Goal: Task Accomplishment & Management: Manage account settings

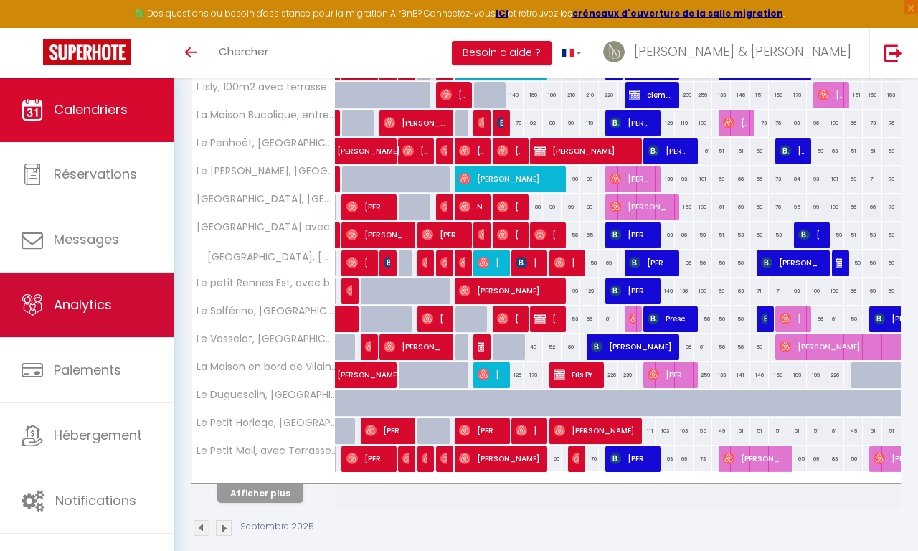
scroll to position [412, 0]
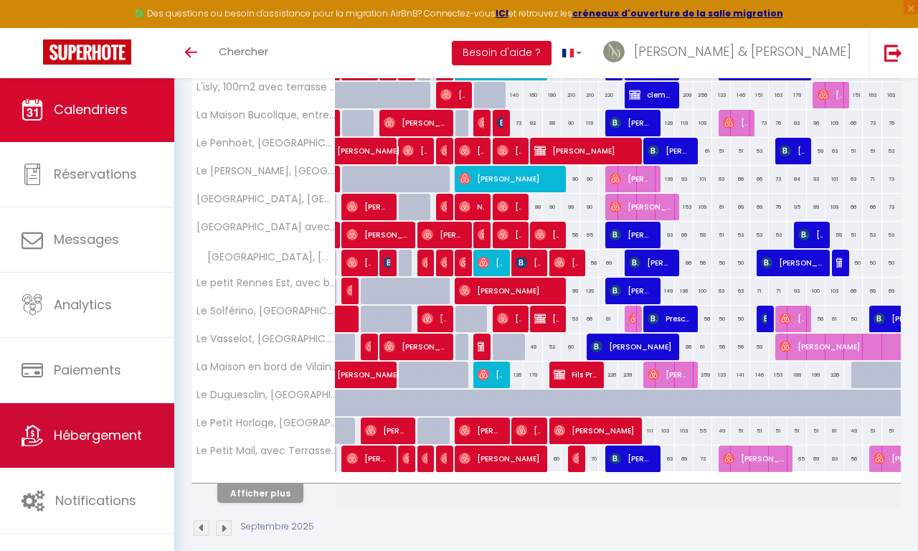
click at [83, 425] on link "Hébergement" at bounding box center [87, 435] width 174 height 65
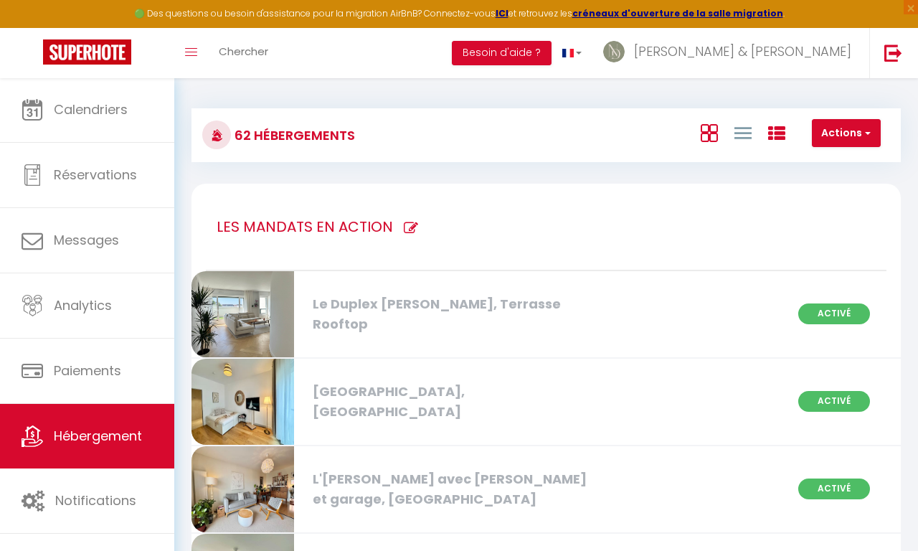
click at [706, 138] on icon at bounding box center [709, 133] width 17 height 18
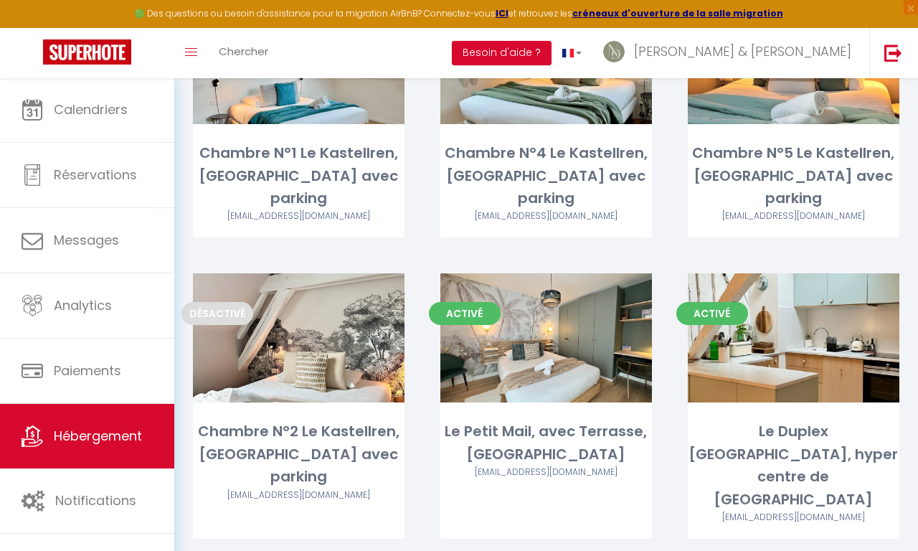
scroll to position [3077, 0]
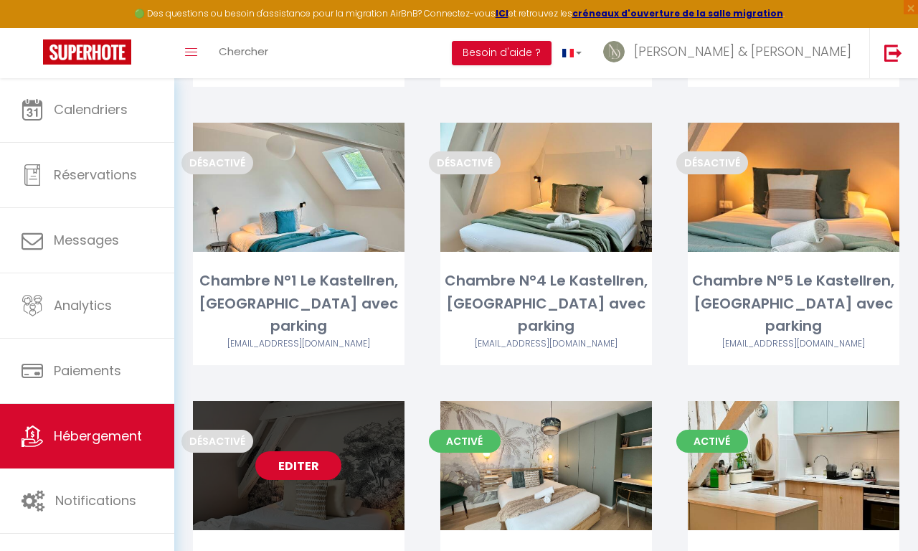
click at [277, 451] on link "Editer" at bounding box center [298, 465] width 86 height 29
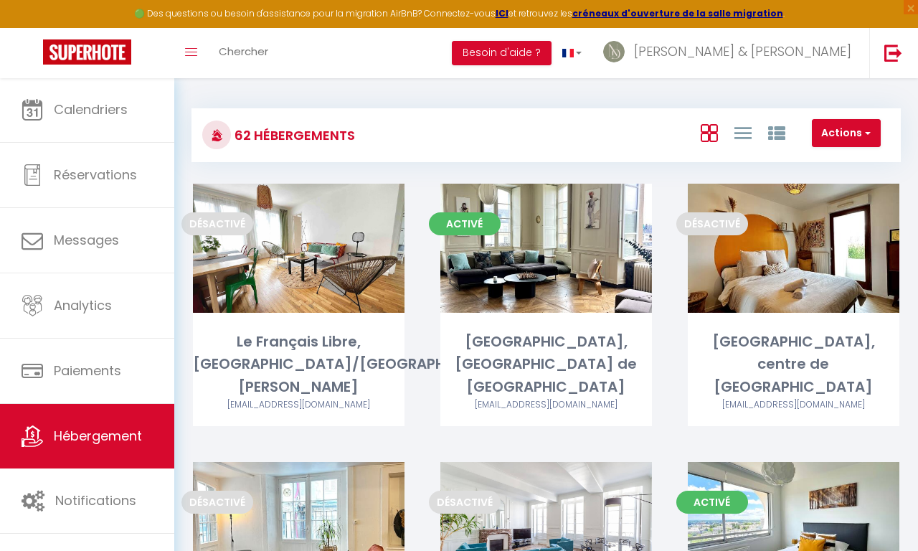
select select "3"
select select "2"
select select "1"
select select
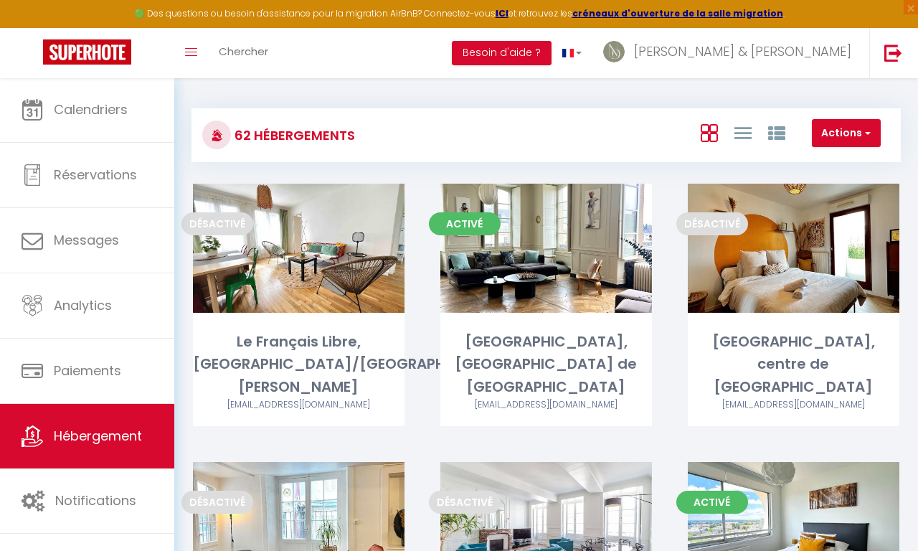
select select "28"
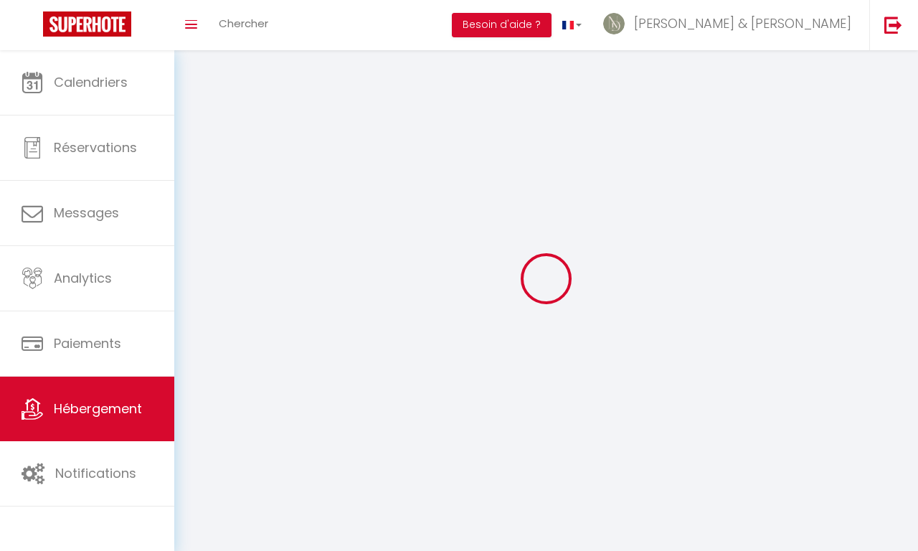
select select
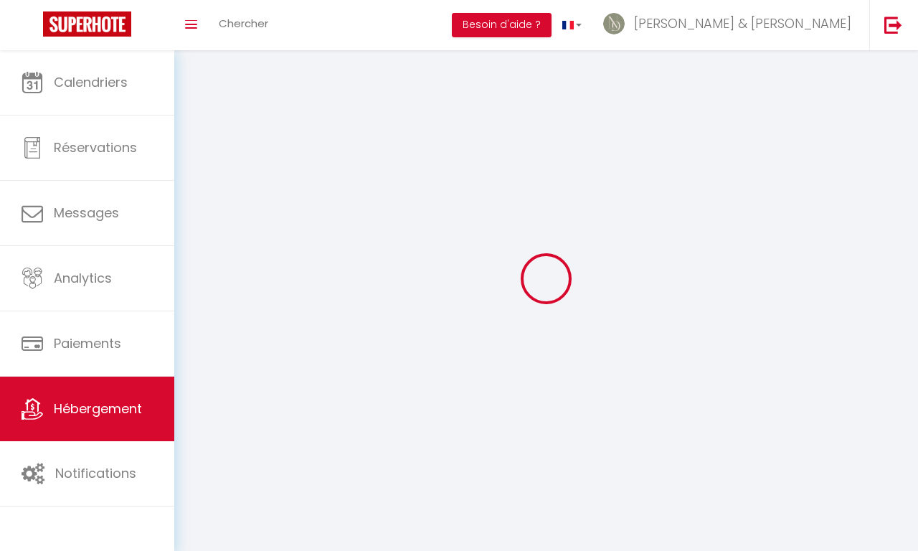
select select
checkbox input "false"
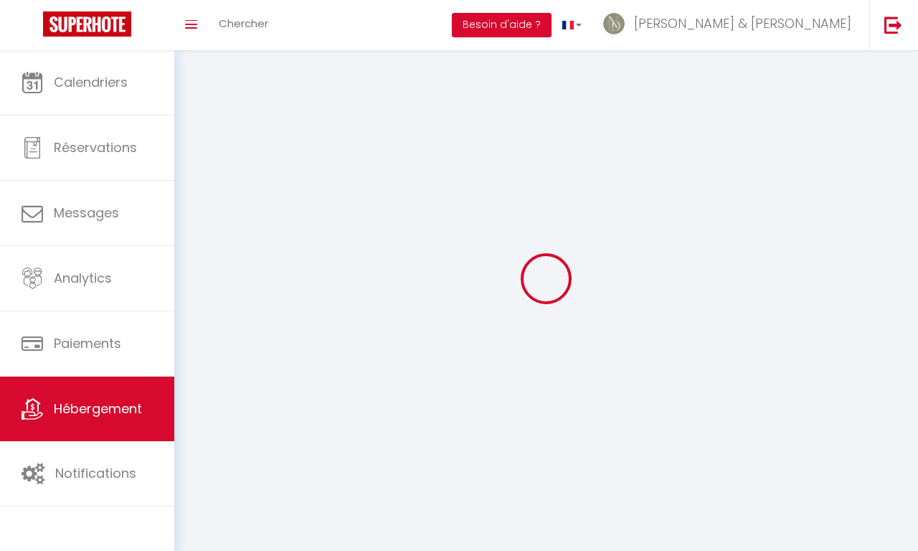
select select
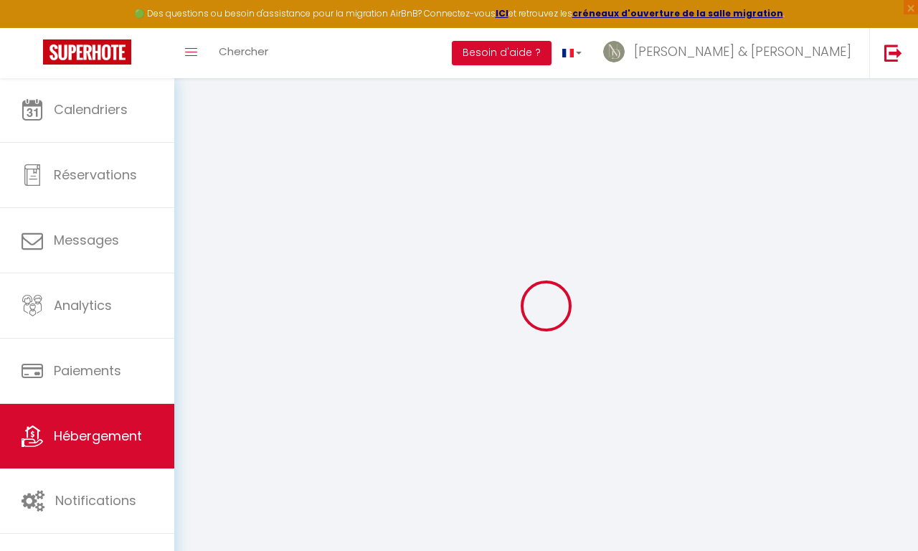
select select
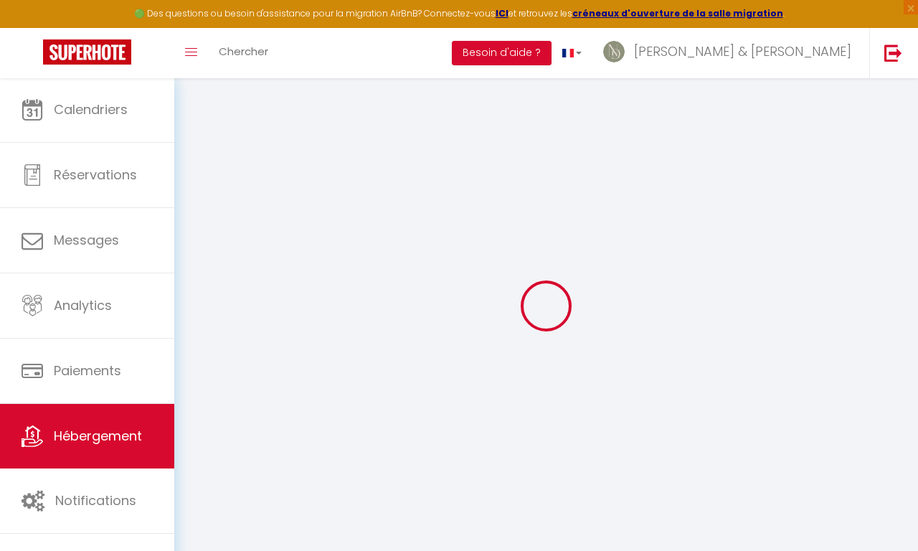
select select
checkbox input "false"
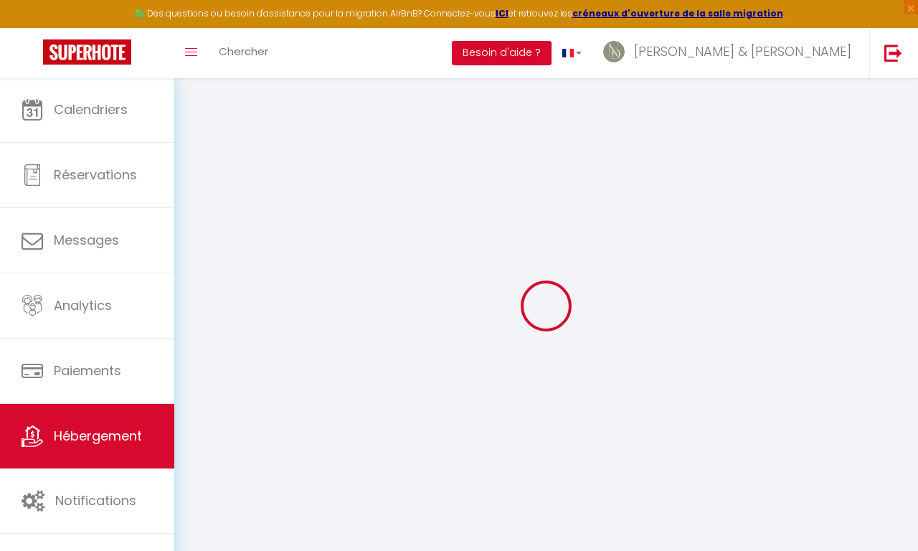
select select
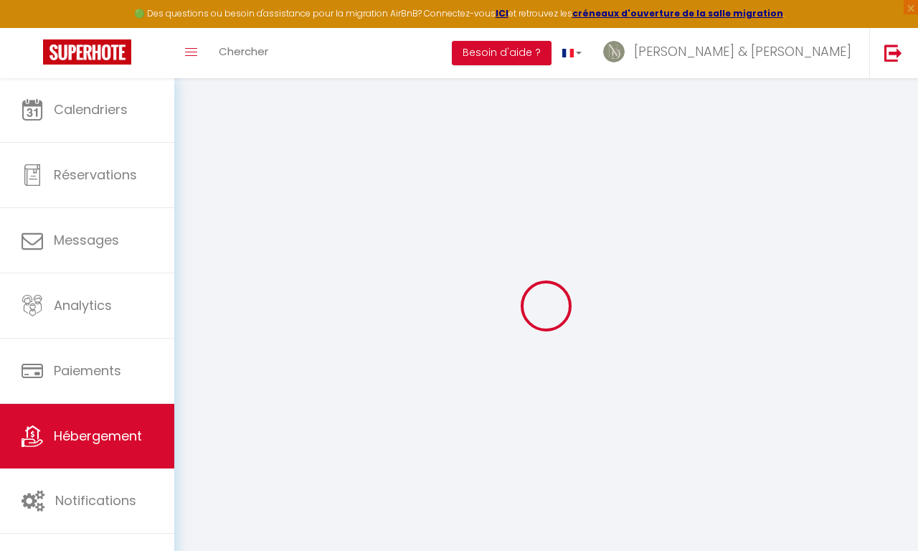
select select
checkbox input "false"
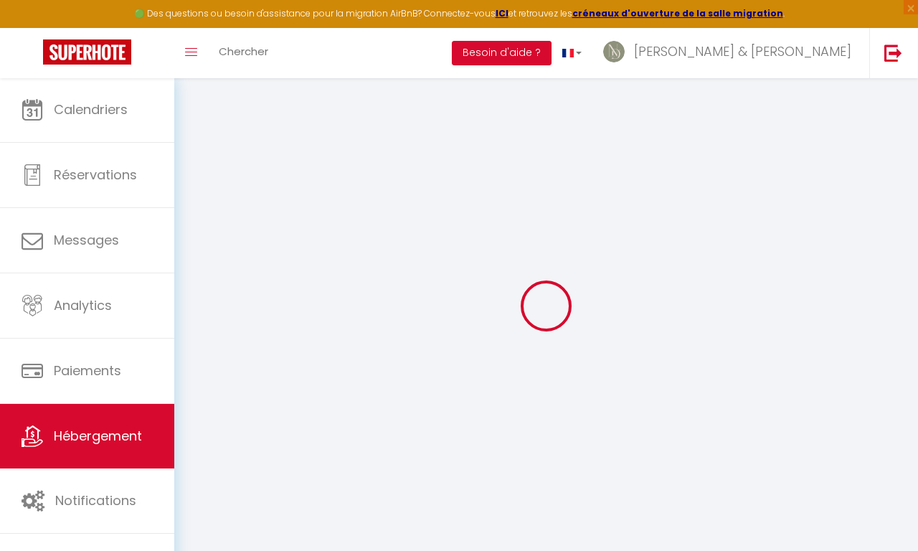
checkbox input "false"
select select
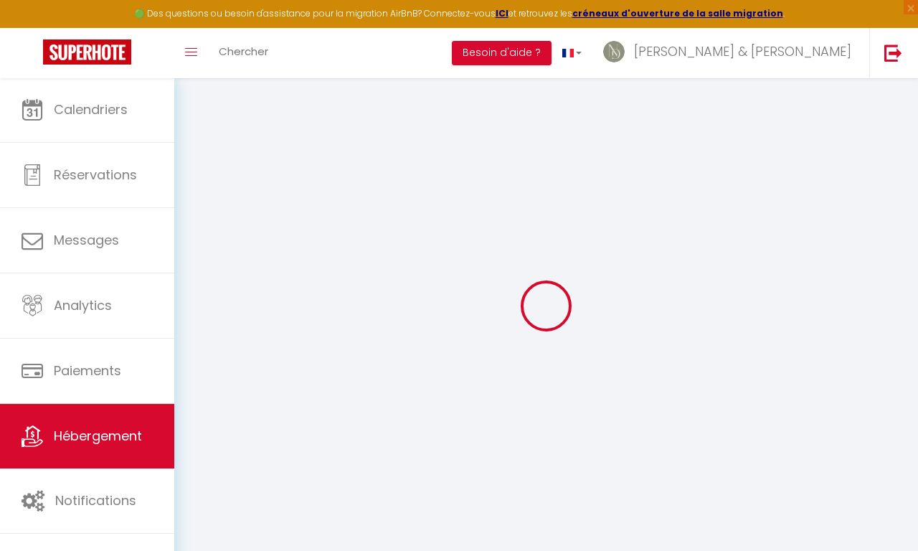
select select
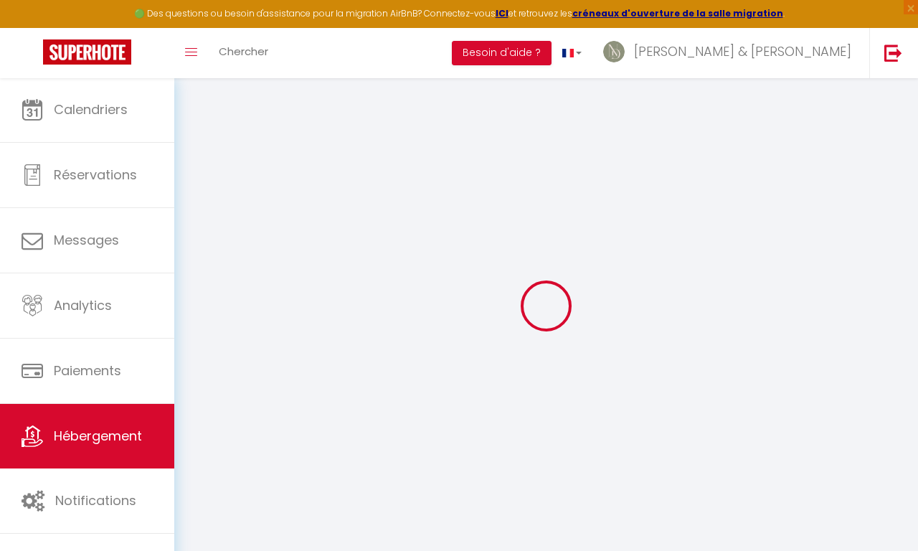
checkbox input "false"
select select
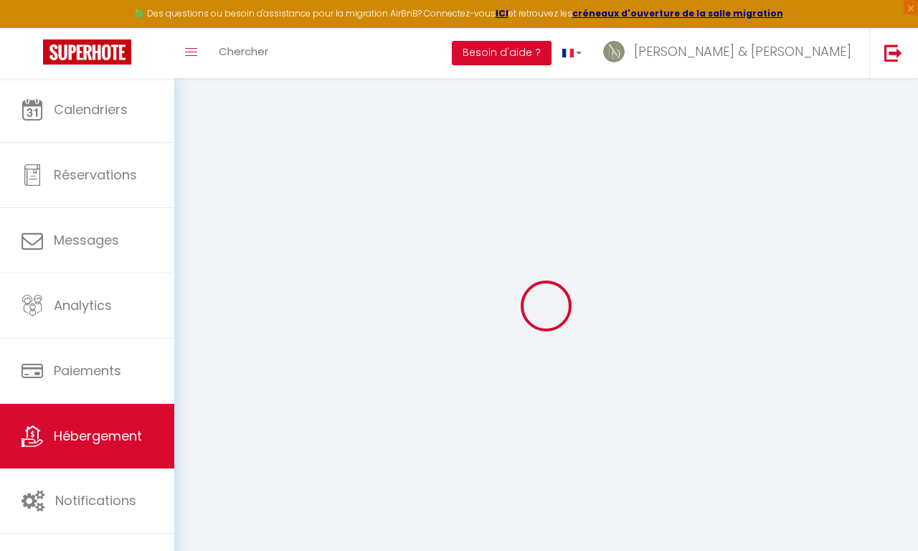
select select
checkbox input "false"
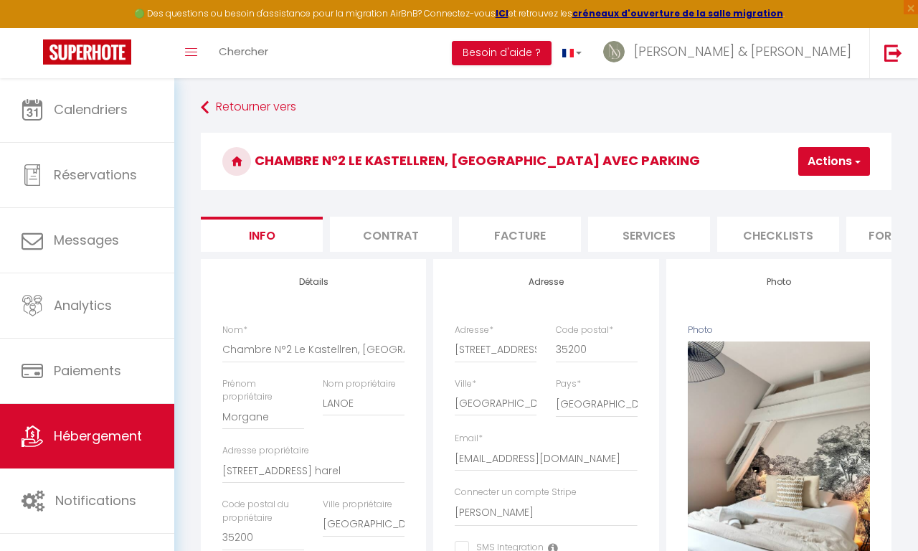
checkbox input "false"
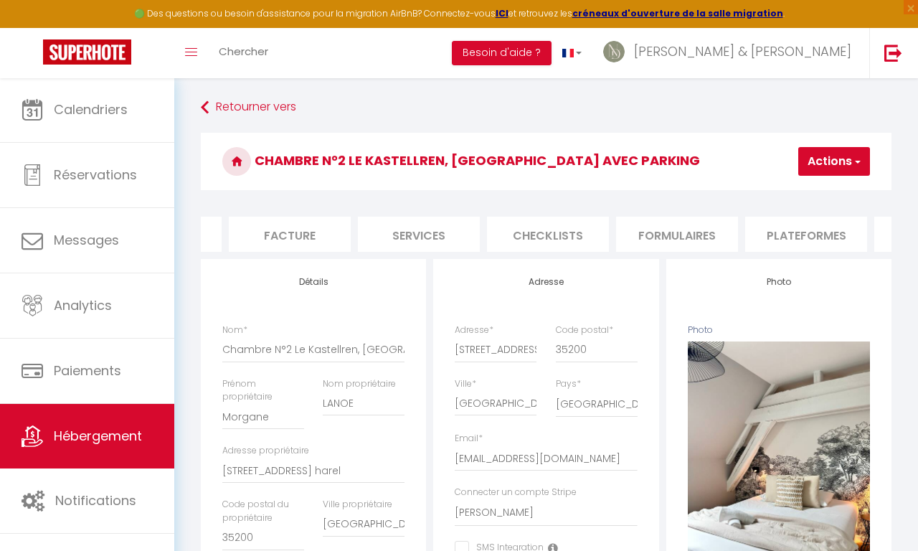
scroll to position [0, 265]
click at [772, 233] on li "Plateformes" at bounding box center [771, 234] width 122 height 35
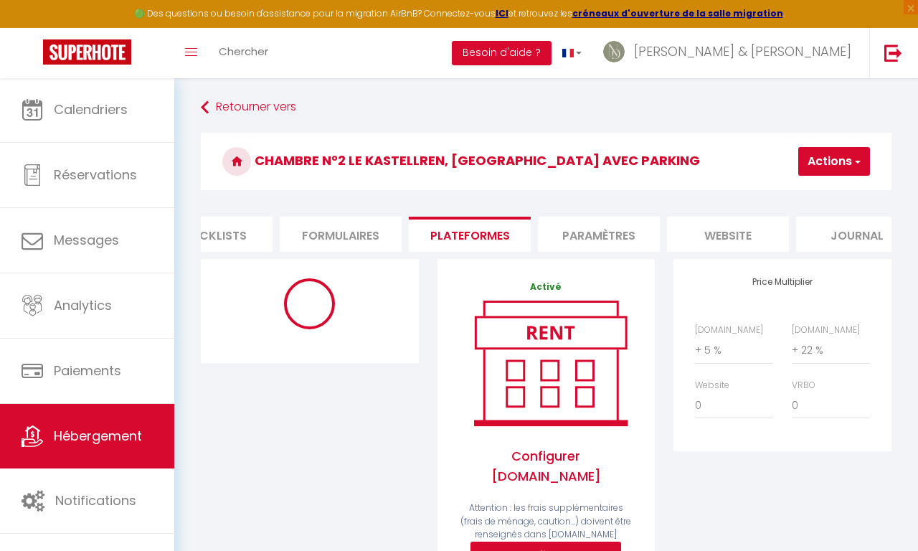
scroll to position [0, 587]
click at [731, 230] on li "website" at bounding box center [708, 234] width 122 height 35
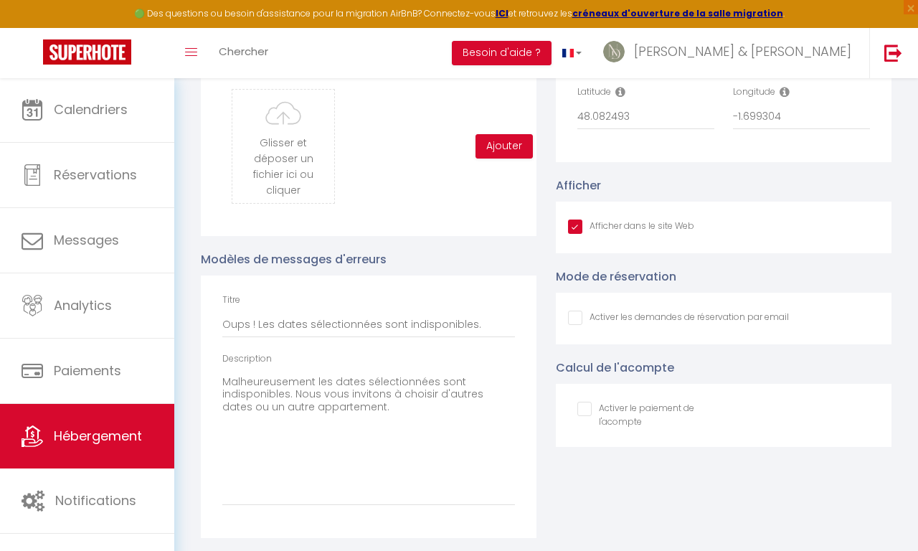
scroll to position [1555, 0]
click at [572, 235] on div "Afficher dans le site Web" at bounding box center [631, 230] width 126 height 16
click at [577, 227] on input "Afficher dans le site Web" at bounding box center [631, 229] width 126 height 14
checkbox input "false"
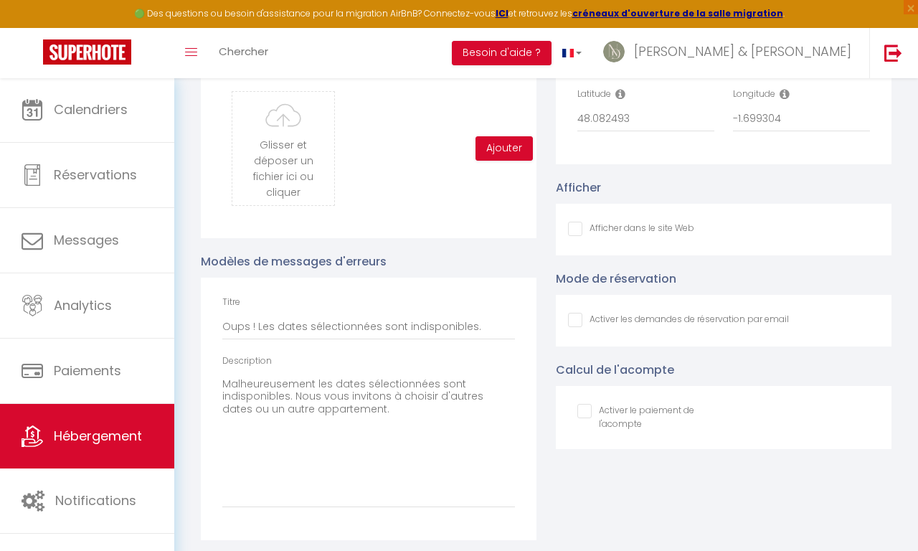
checkbox input "false"
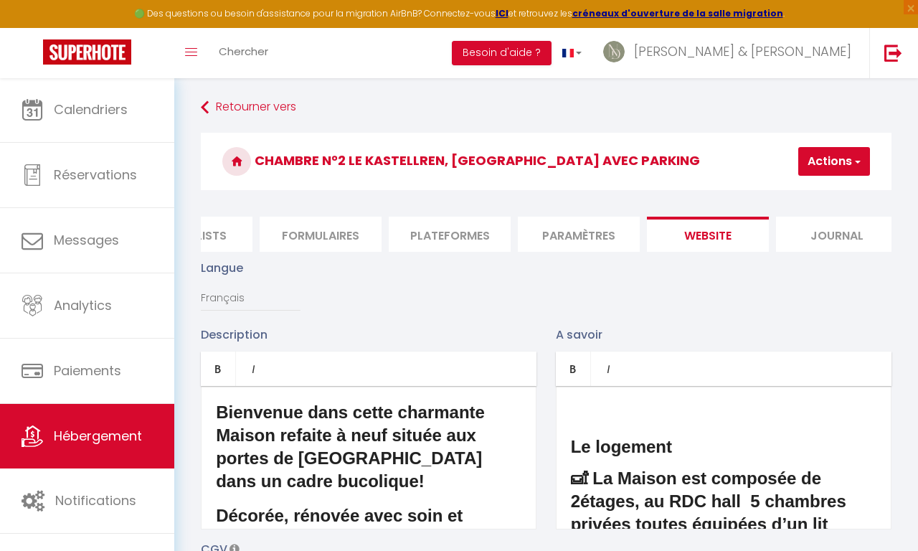
scroll to position [0, 0]
click at [820, 159] on button "Actions" at bounding box center [834, 161] width 72 height 29
click at [788, 194] on input "Enregistrer" at bounding box center [796, 193] width 53 height 14
checkbox input "false"
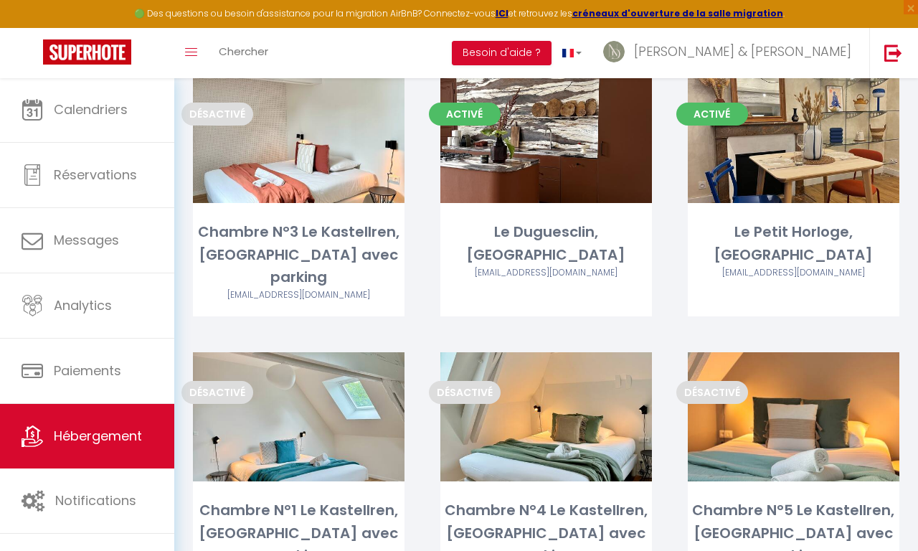
scroll to position [2833, 0]
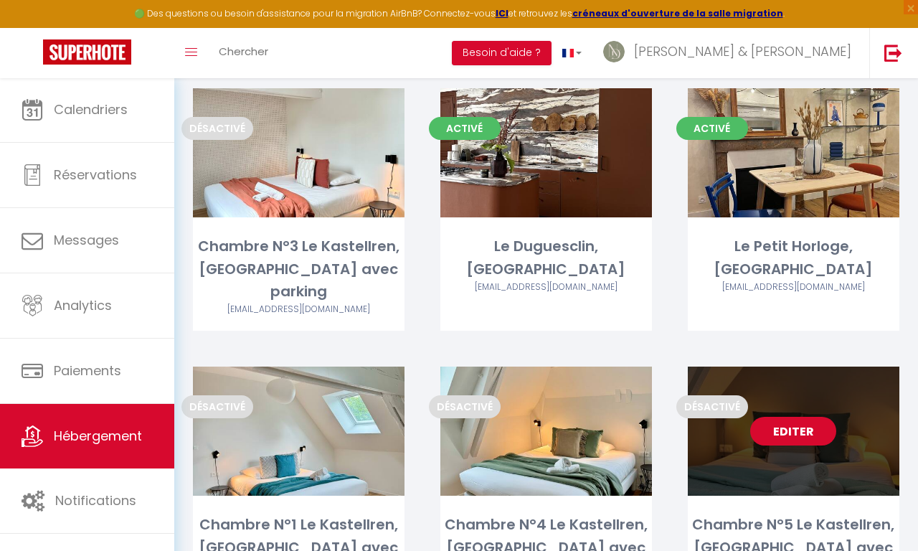
click at [769, 417] on link "Editer" at bounding box center [793, 431] width 86 height 29
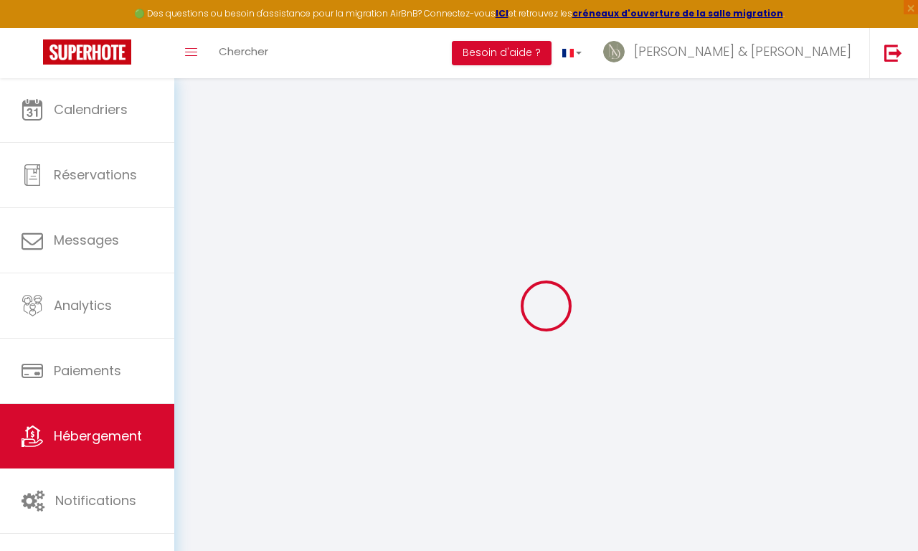
type input "Oups ! Les dates sélectionnées sont indisponibles."
type textarea "Malheureusement les dates sélectionnées sont indisponibles. Nous vous invitons …"
type input "48.082493"
type input "-1.699304"
checkbox input "false"
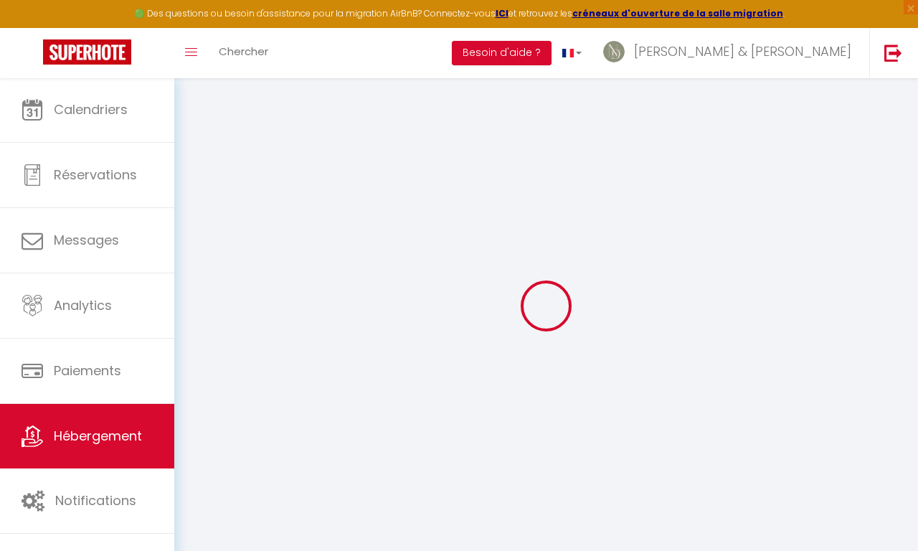
checkbox input "false"
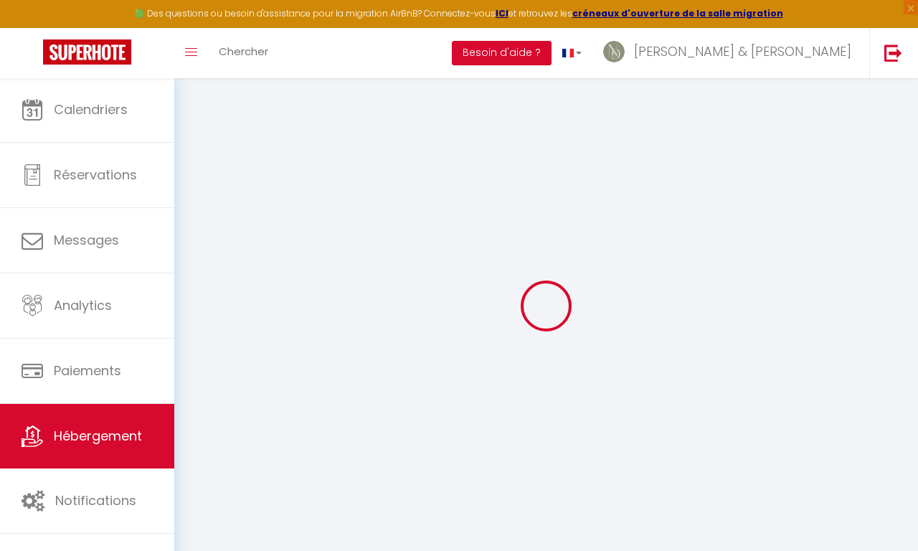
checkbox input "false"
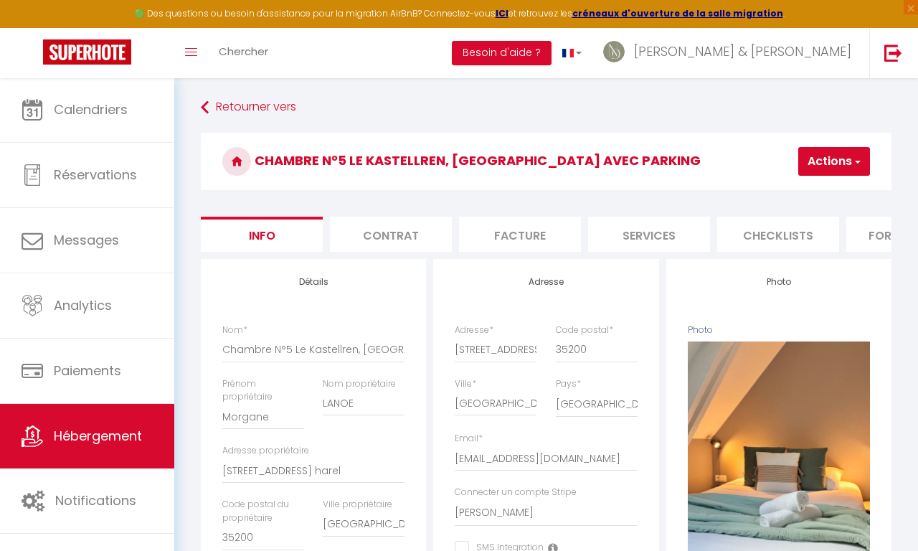
checkbox input "false"
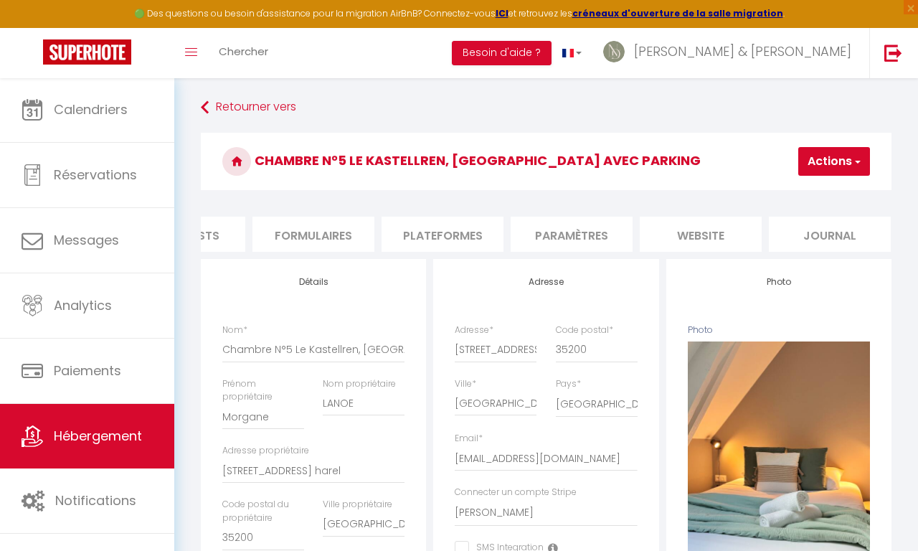
scroll to position [0, 593]
click at [726, 227] on li "website" at bounding box center [701, 234] width 122 height 35
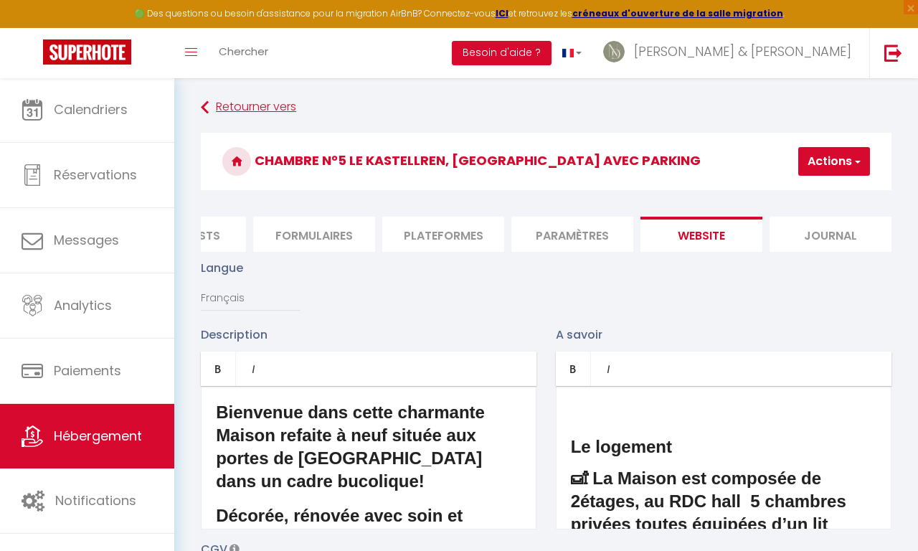
click at [281, 101] on link "Retourner vers" at bounding box center [546, 108] width 691 height 26
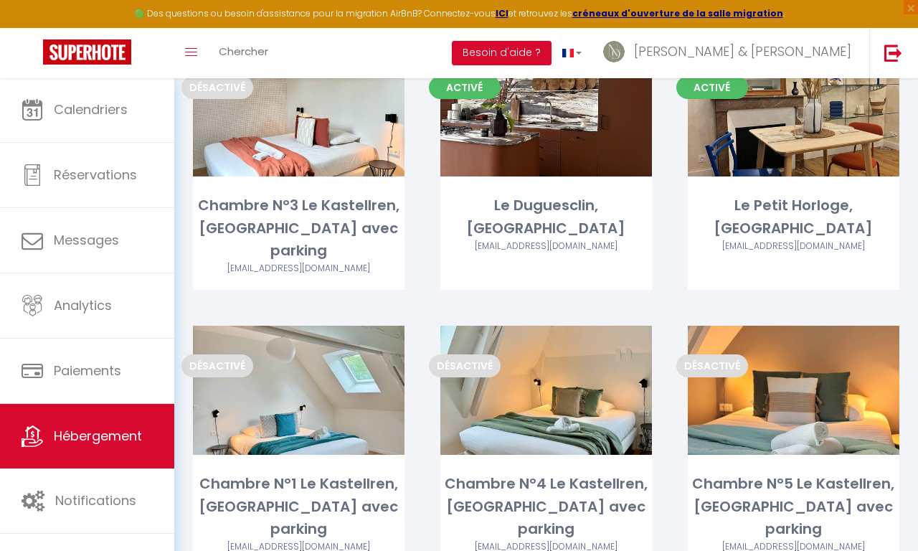
scroll to position [2855, 0]
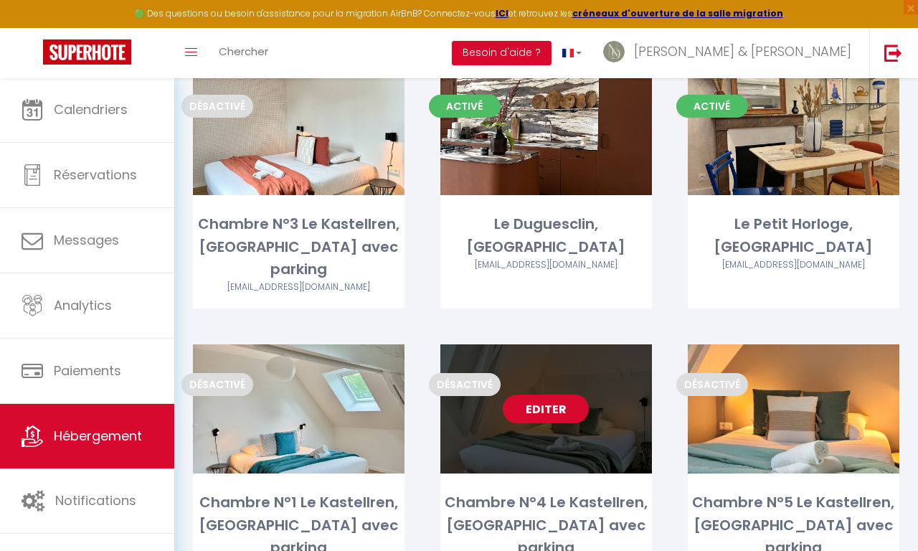
click at [522, 394] on link "Editer" at bounding box center [546, 408] width 86 height 29
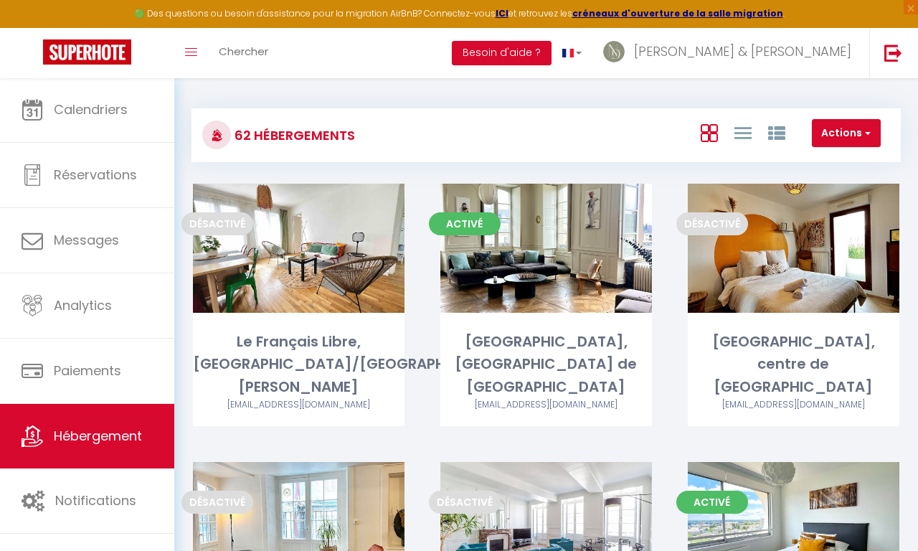
select select "3"
select select "2"
select select "1"
select select
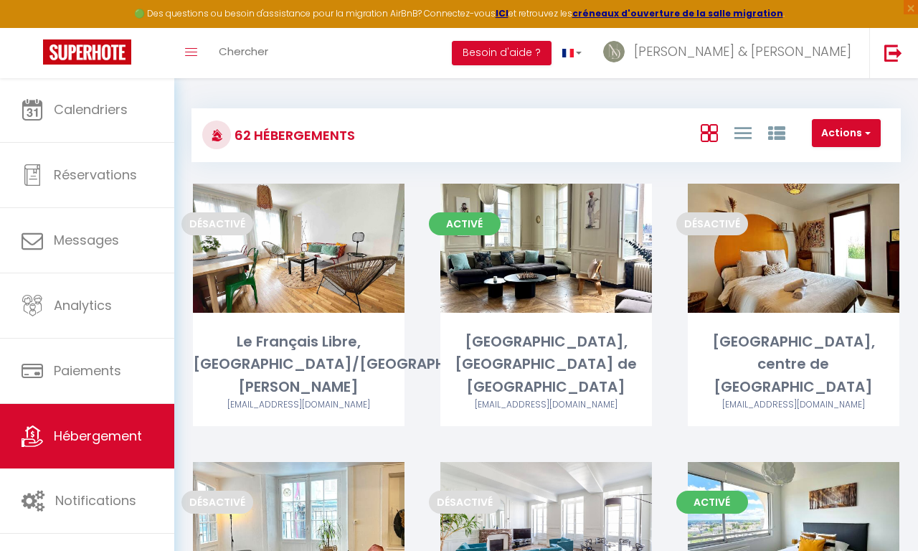
select select "28"
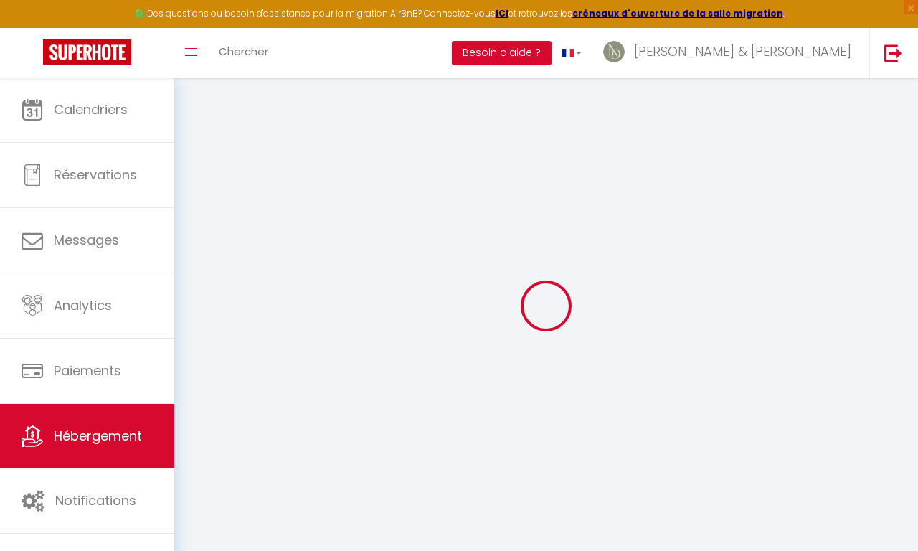
select select
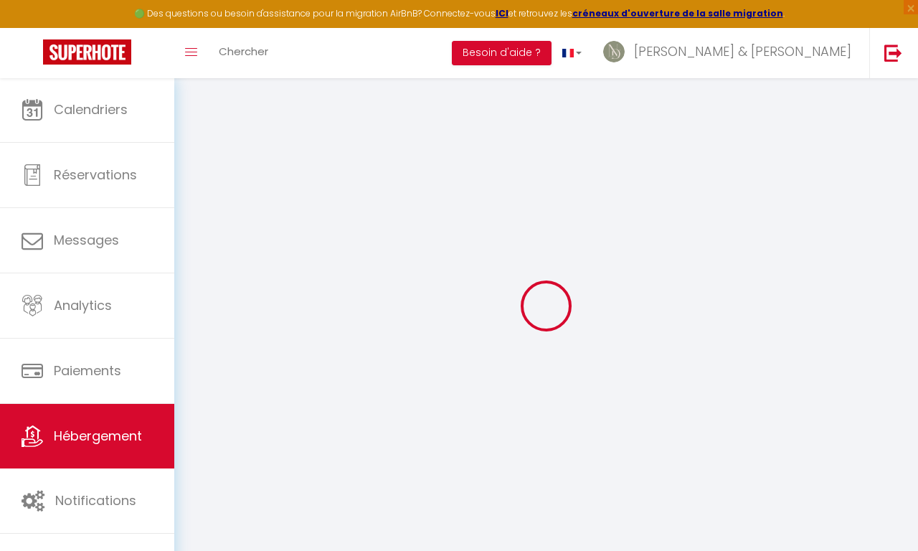
select select
checkbox input "false"
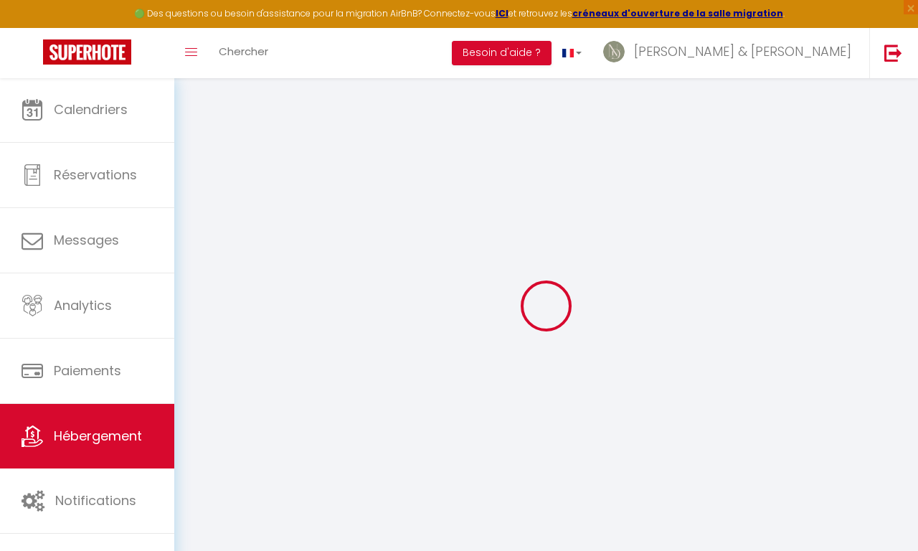
select select
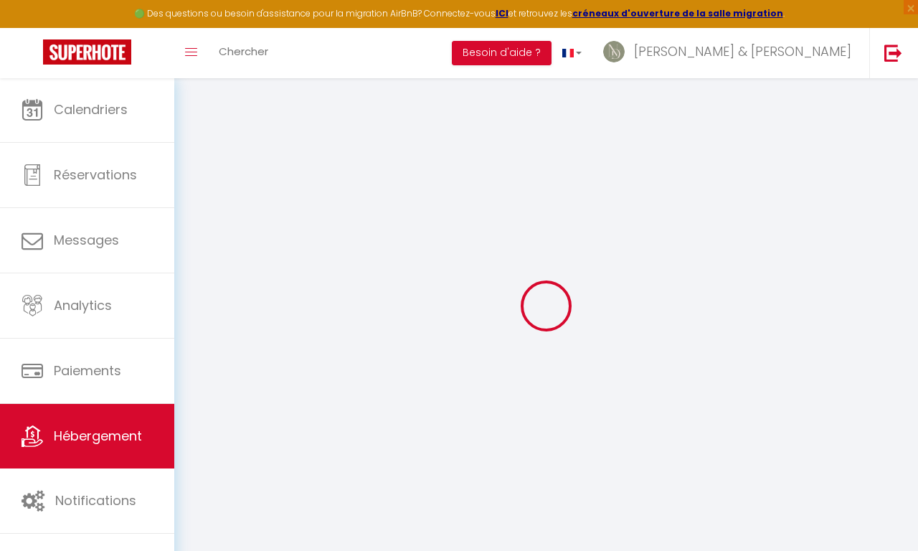
select select
checkbox input "false"
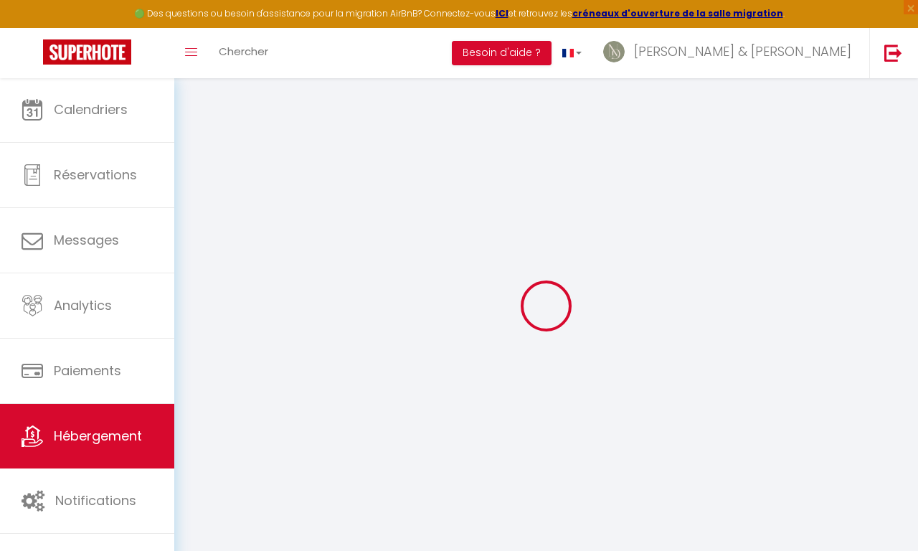
checkbox input "false"
select select
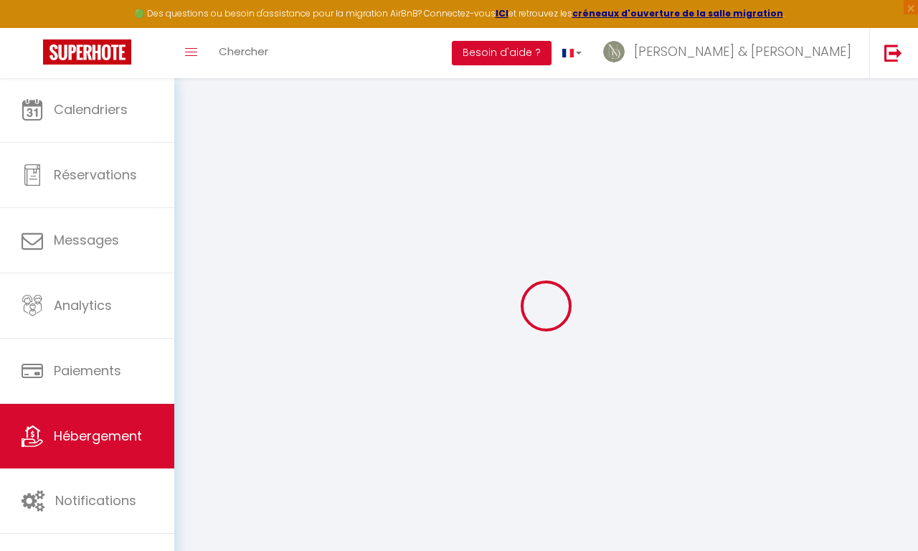
select select
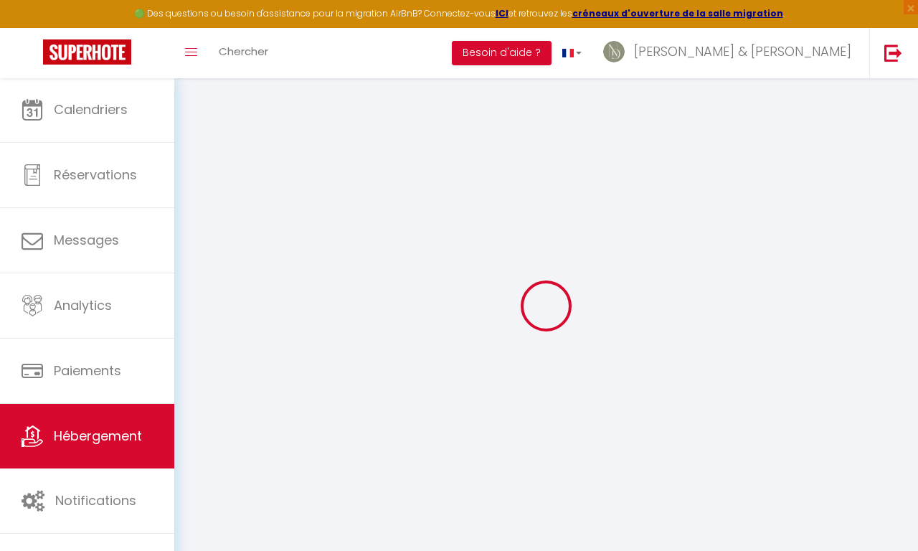
checkbox input "false"
select select
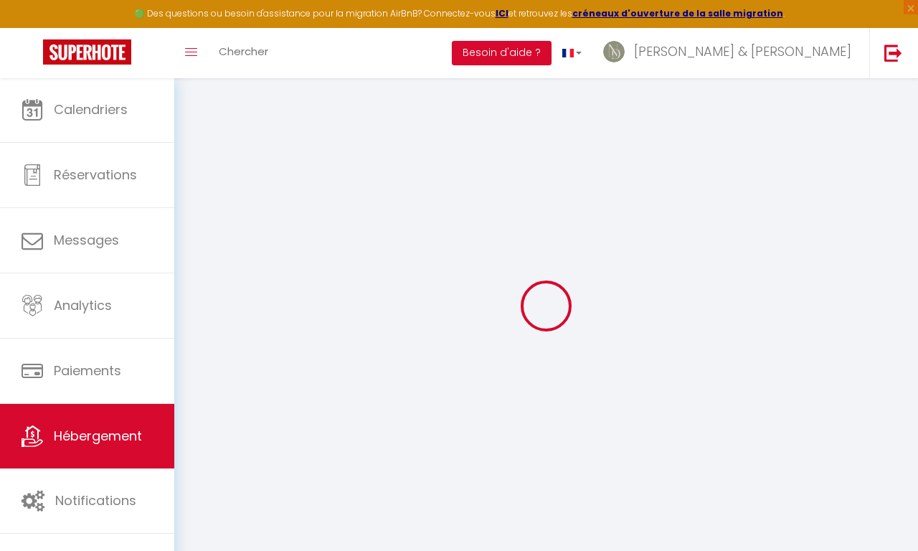
select select
type input "Chambre N°4 Le Kastellren, [GEOGRAPHIC_DATA] avec parking"
type input "Morgane"
type input "LANOE"
type input "4 chemin du bois harel"
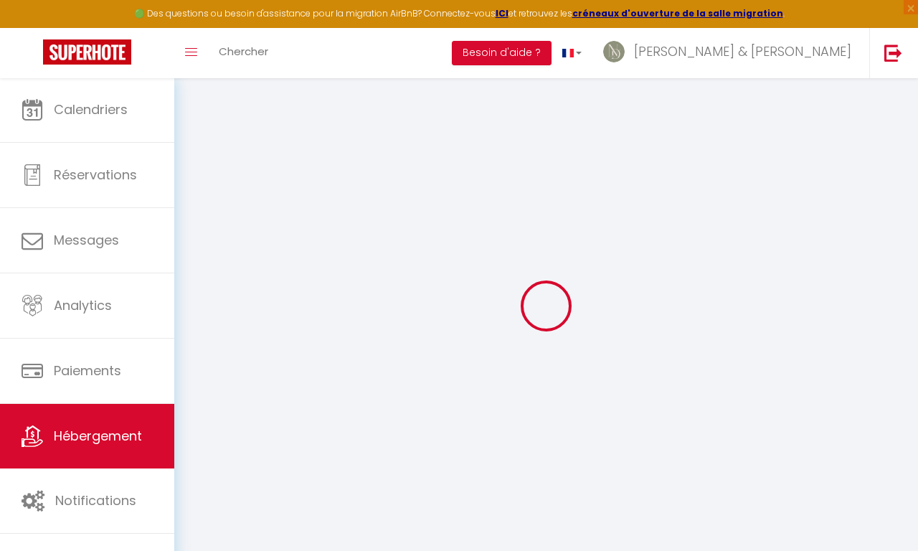
type input "35200"
type input "rennes"
select select "secondary_units"
select select "2"
type input "50"
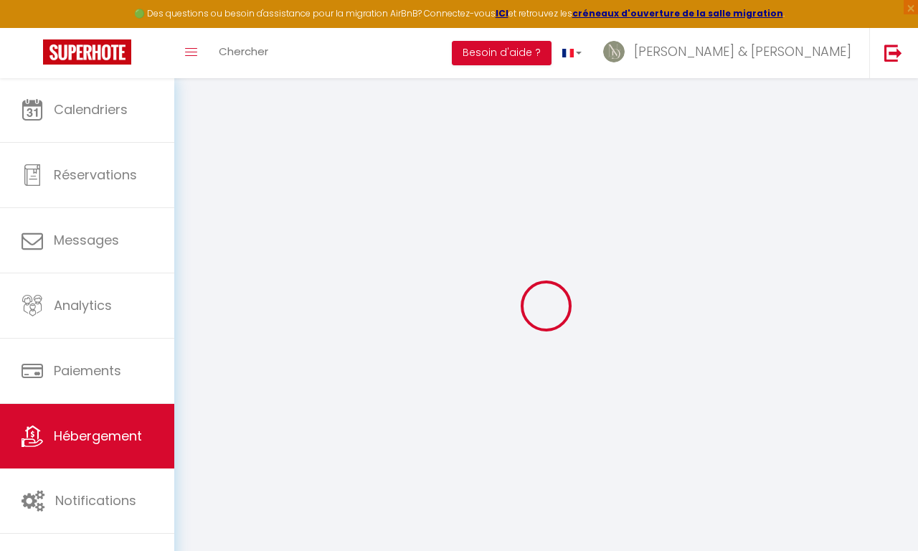
type input "33"
type input "2.22"
type input "200"
select select
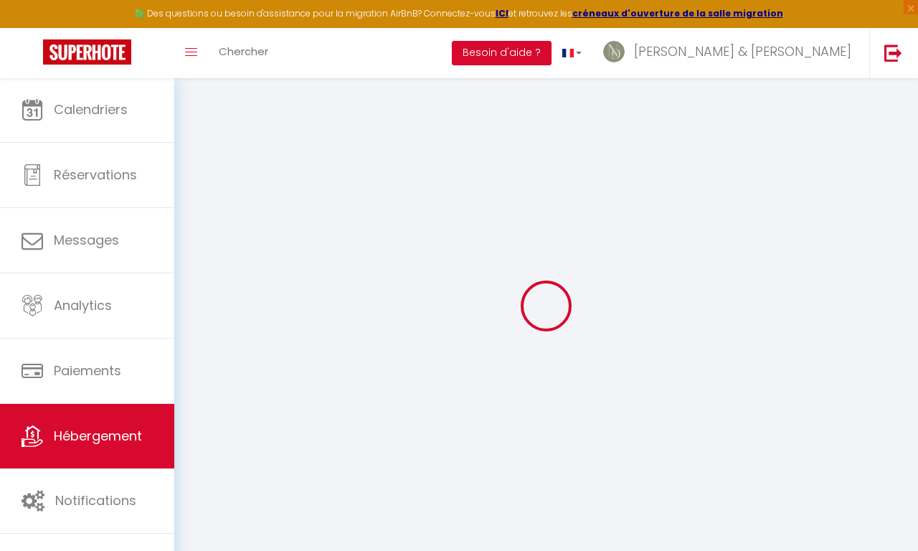
select select
type input "4 Chemin du Bois Harel"
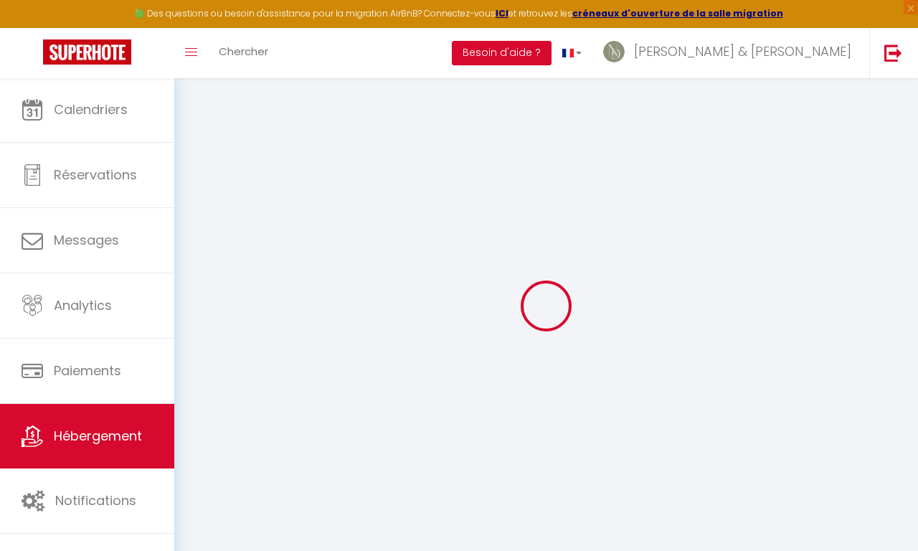
type input "35200"
type input "Rennes"
type input "[EMAIL_ADDRESS][DOMAIN_NAME]"
select select "10282"
checkbox input "false"
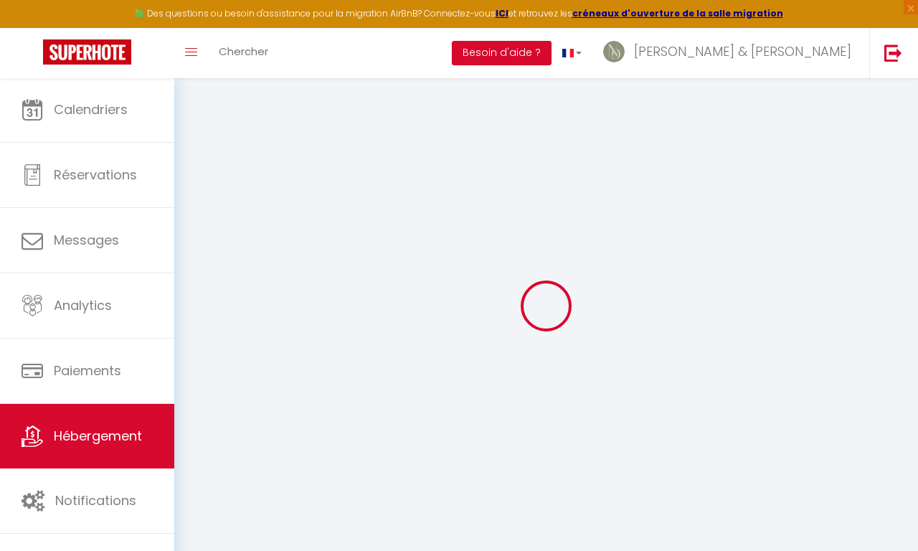
checkbox input "false"
type input "23"
type input "33"
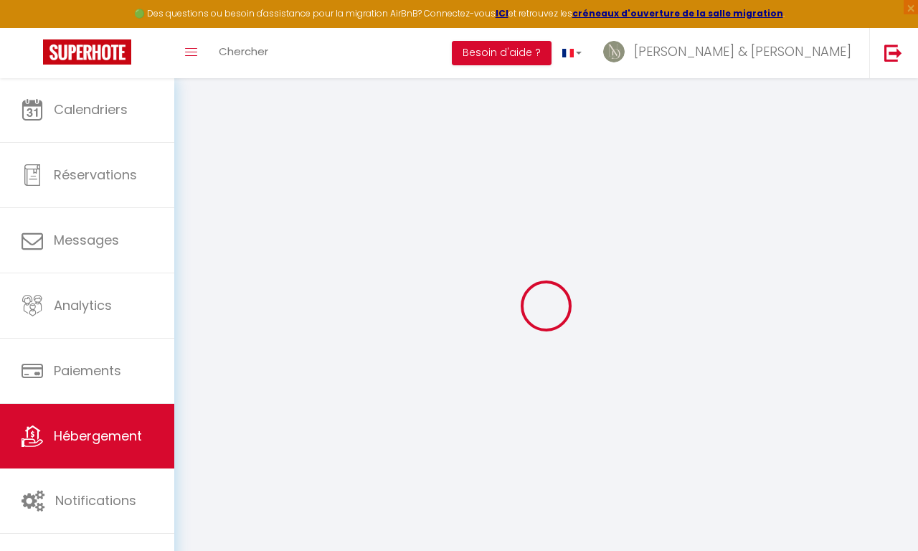
type input "0"
checkbox input "false"
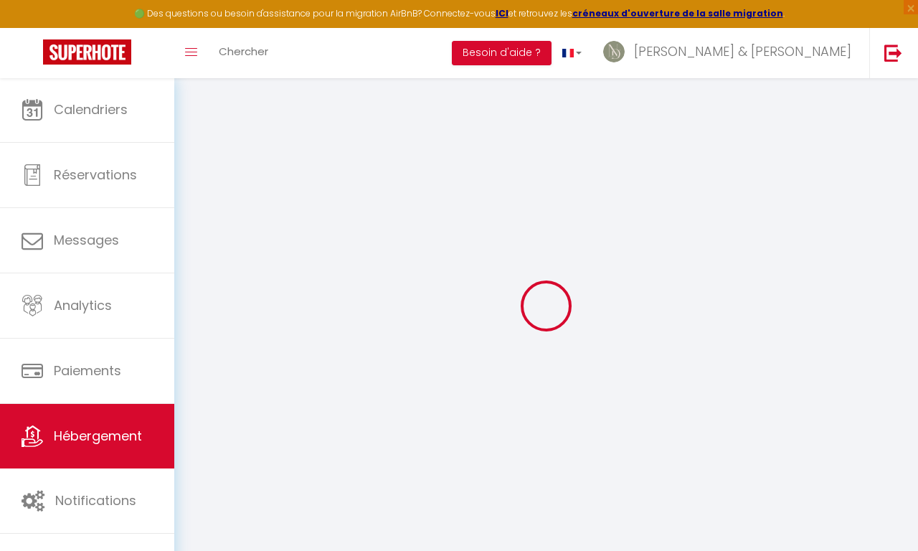
checkbox input "false"
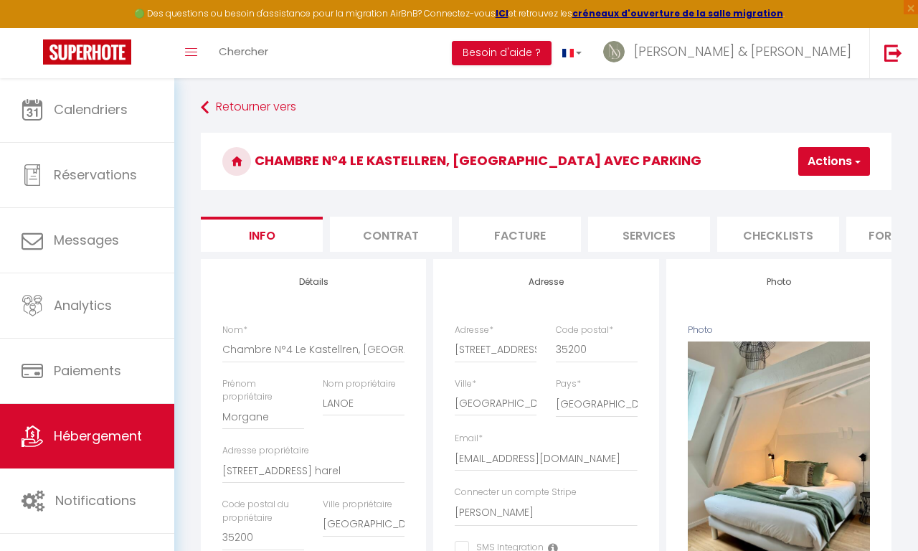
checkbox input "false"
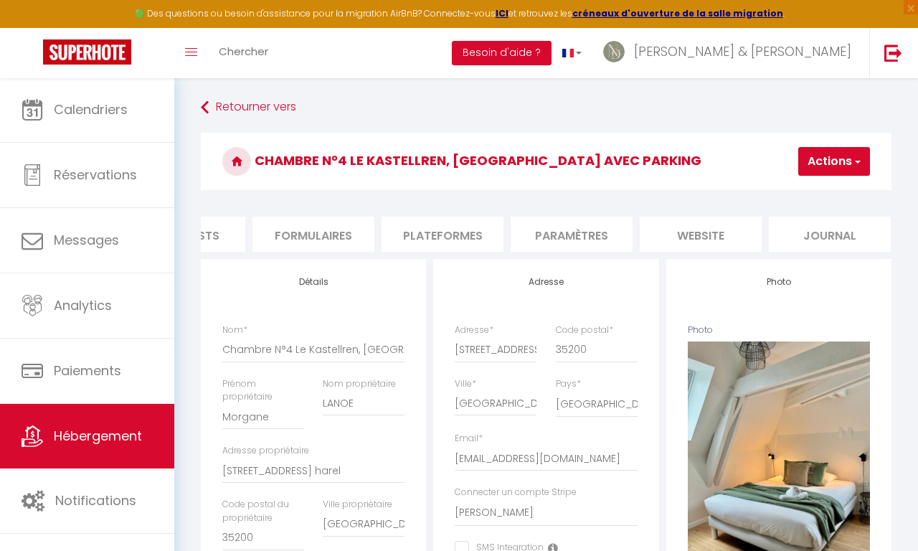
scroll to position [0, 593]
click at [693, 232] on li "website" at bounding box center [701, 234] width 122 height 35
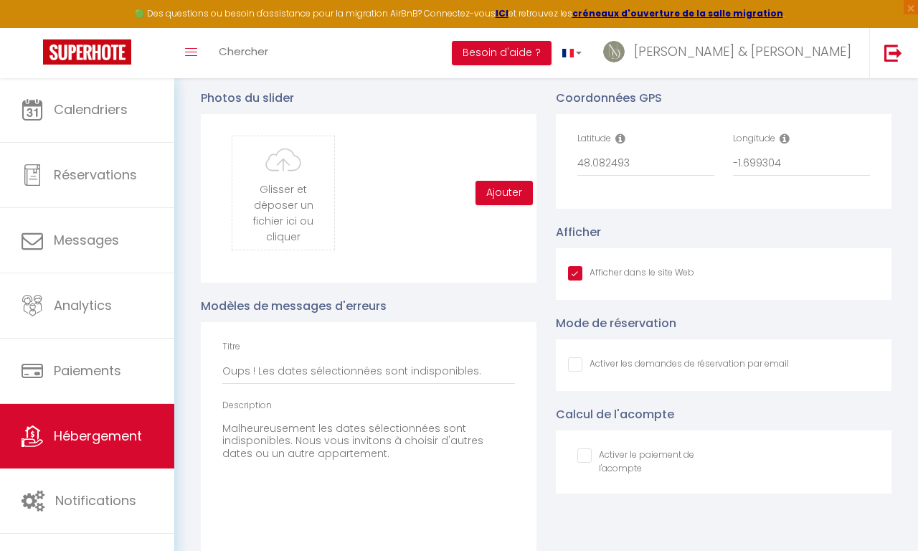
scroll to position [1514, 0]
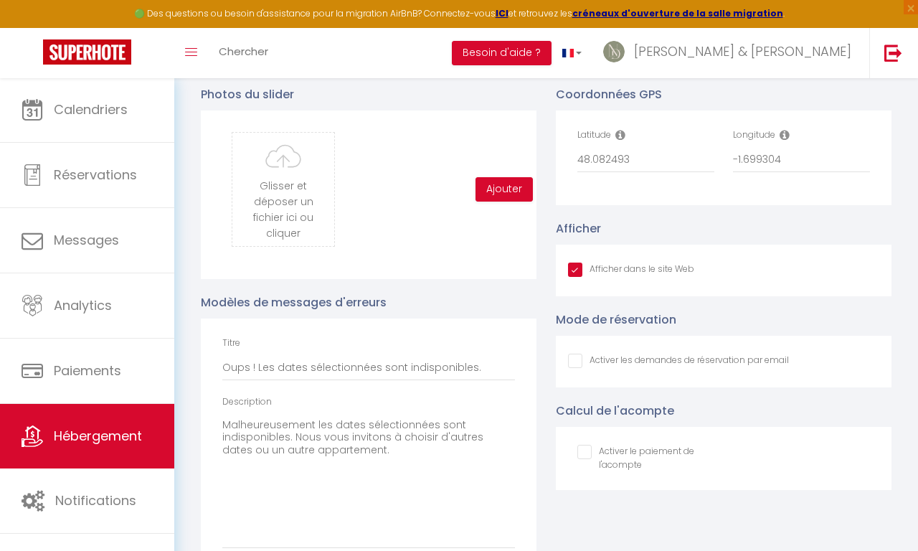
click at [572, 270] on input "Afficher dans le site Web" at bounding box center [631, 269] width 126 height 14
checkbox input "false"
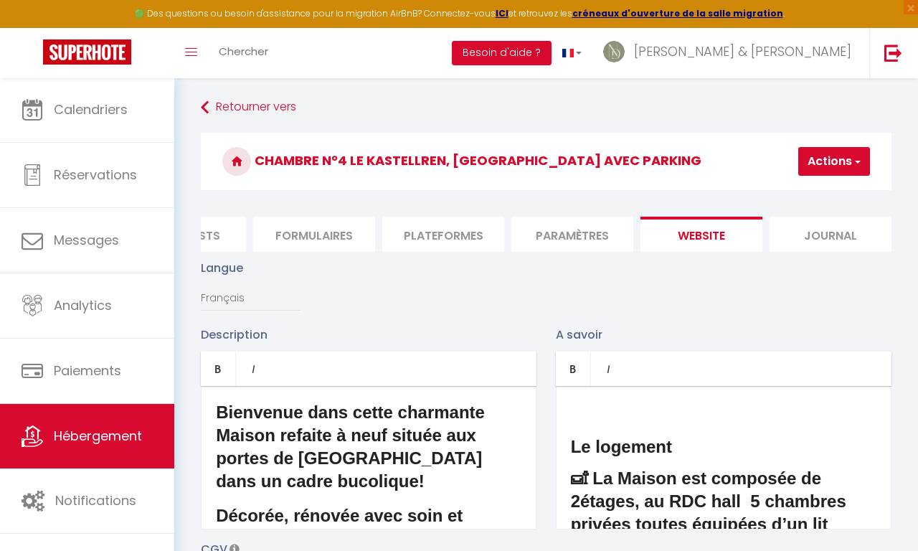
scroll to position [0, 0]
click at [847, 163] on button "Actions" at bounding box center [834, 161] width 72 height 29
click at [800, 191] on input "Enregistrer" at bounding box center [796, 193] width 53 height 14
checkbox input "false"
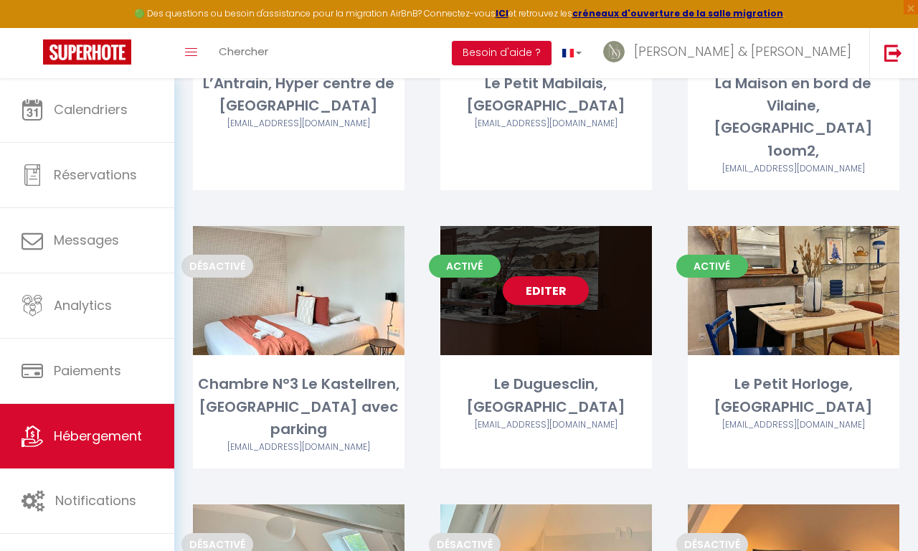
scroll to position [2699, 0]
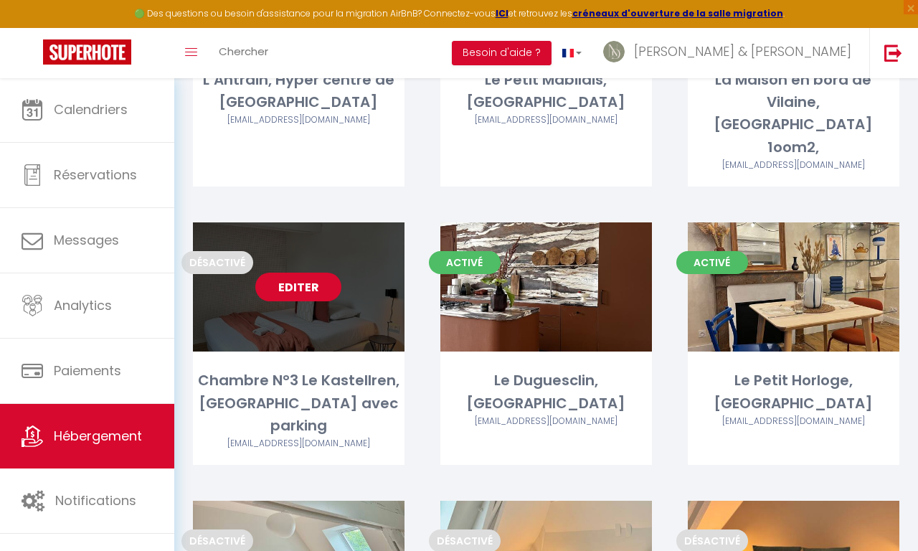
click at [274, 272] on link "Editer" at bounding box center [298, 286] width 86 height 29
select select "3"
select select "2"
select select "1"
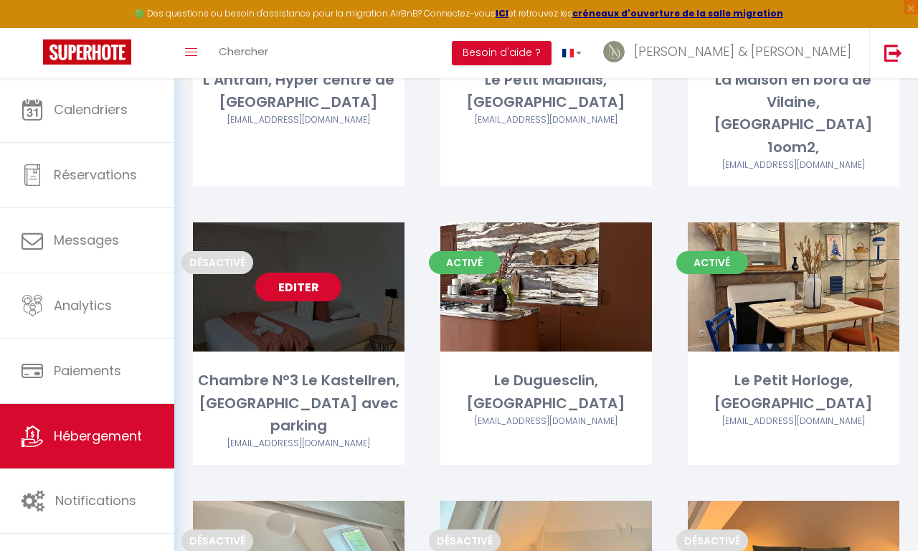
select select "1"
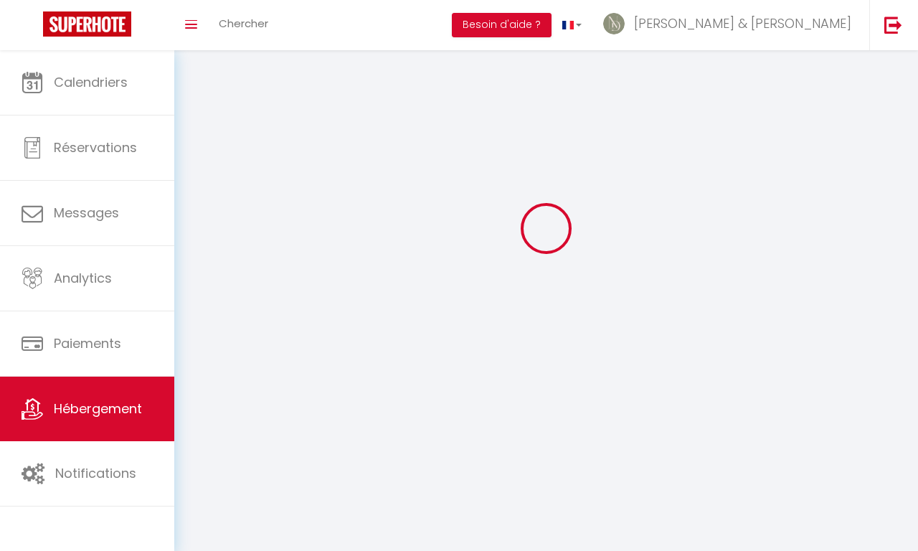
select select
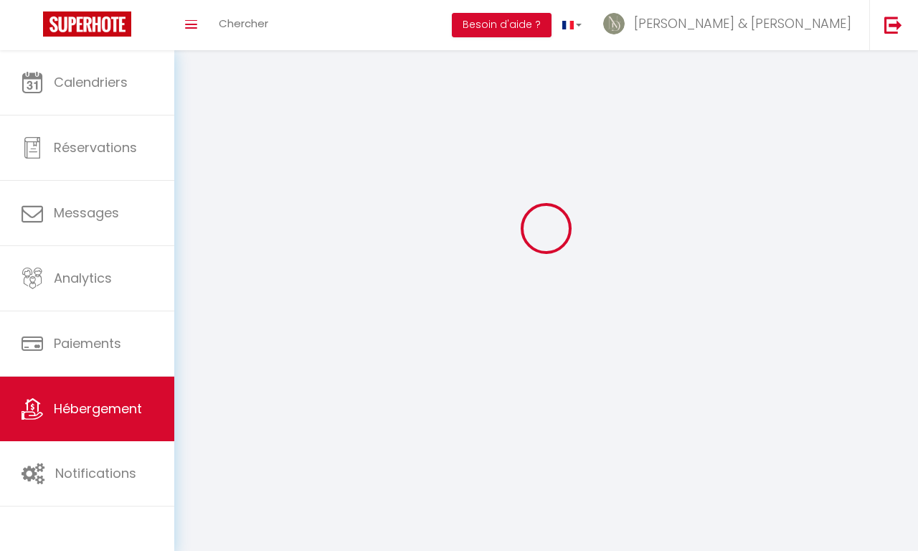
select select
checkbox input "false"
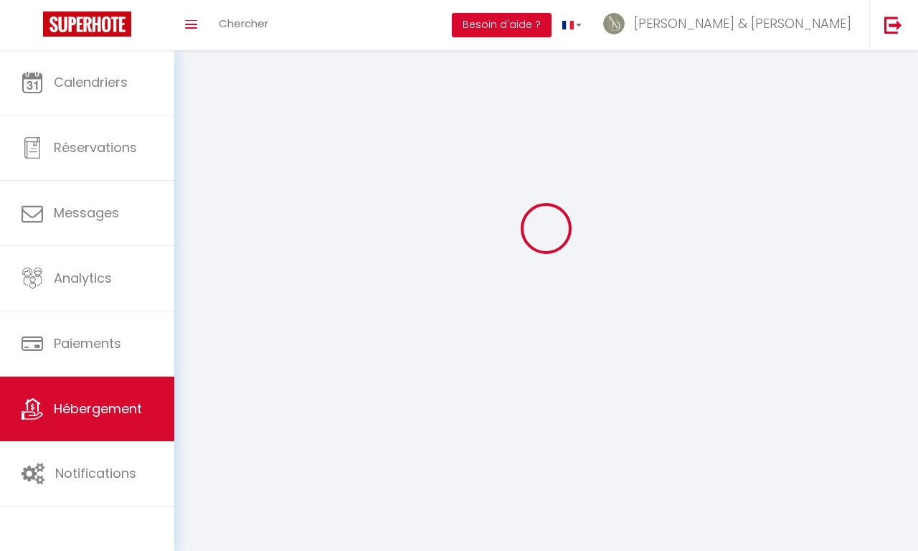
checkbox input "false"
select select
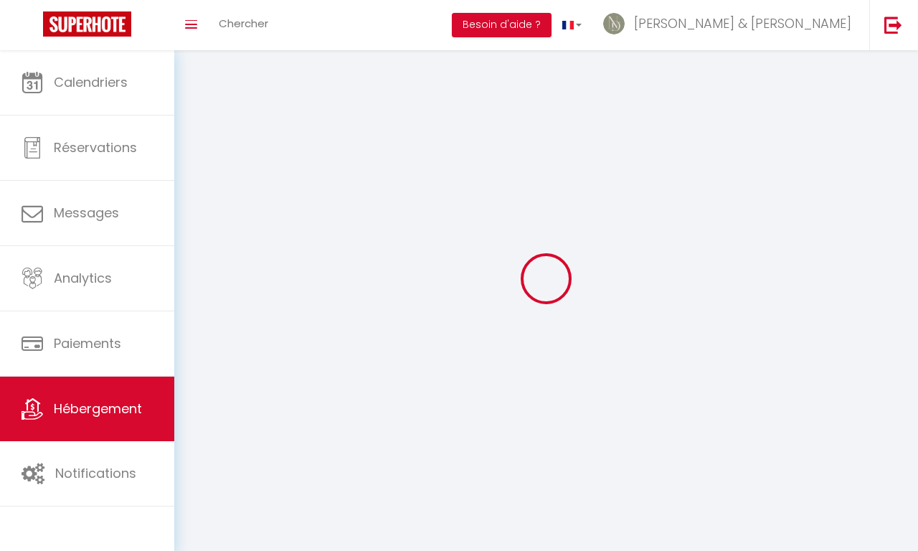
select select
checkbox input "false"
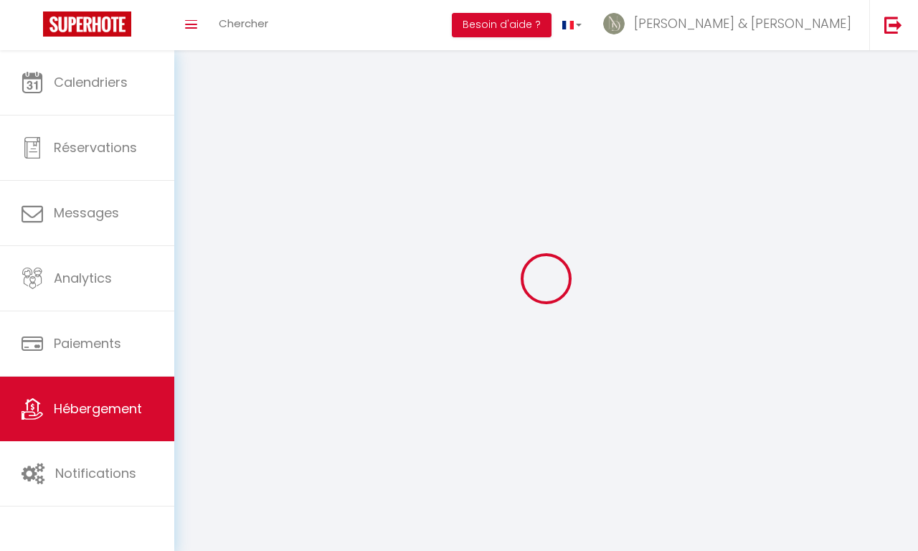
checkbox input "false"
select select
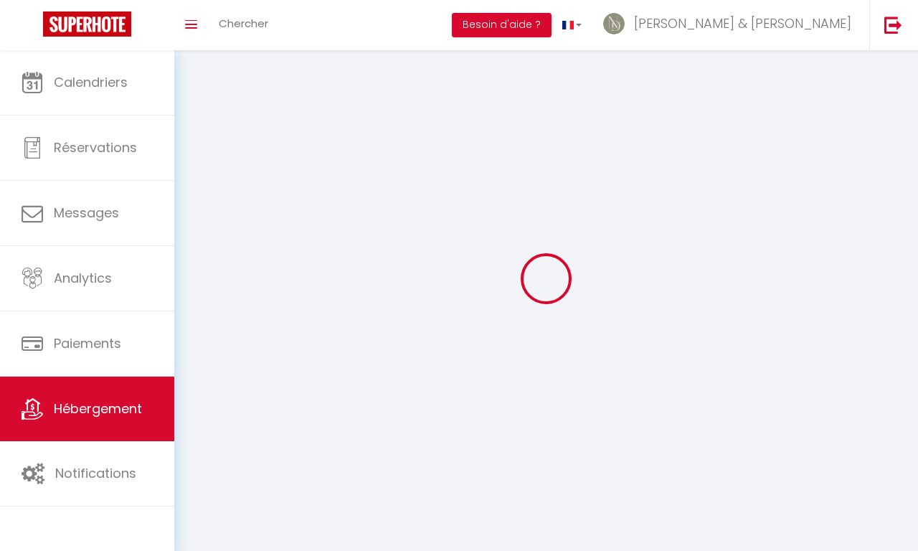
click at [274, 100] on div at bounding box center [545, 278] width 709 height 422
select select
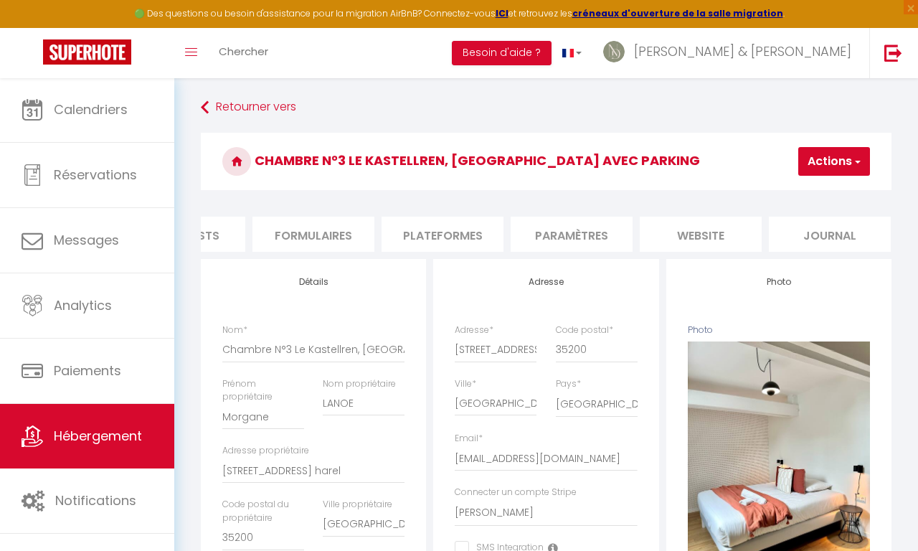
scroll to position [0, 593]
click at [697, 229] on li "website" at bounding box center [701, 234] width 122 height 35
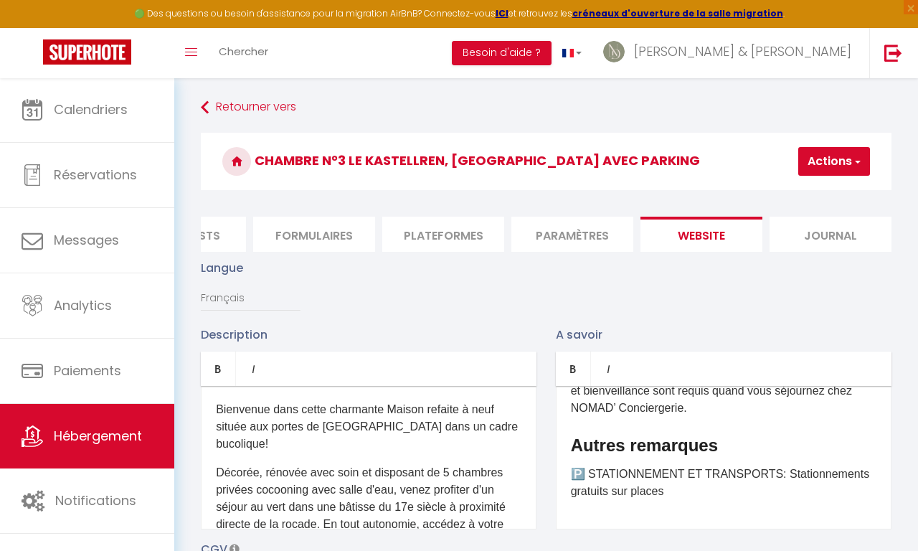
scroll to position [802, 0]
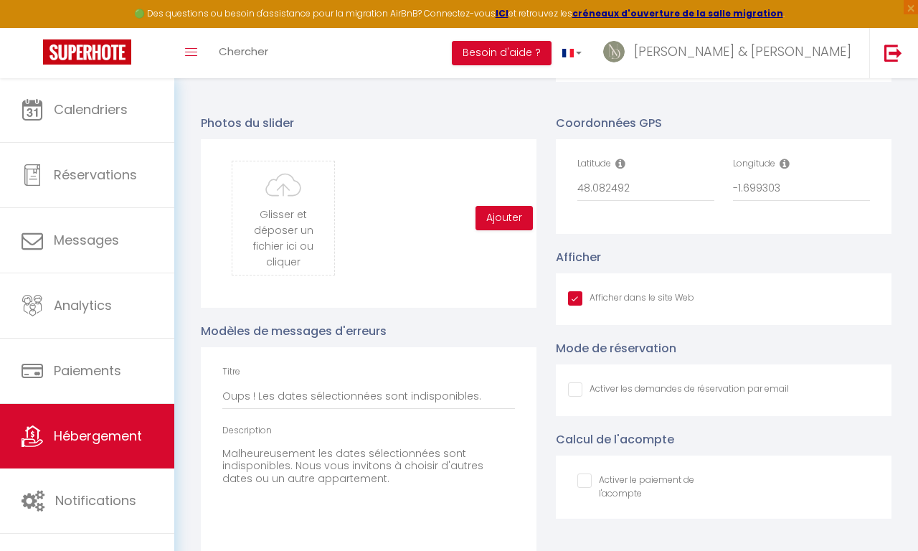
click at [572, 295] on input "Afficher dans le site Web" at bounding box center [631, 298] width 126 height 14
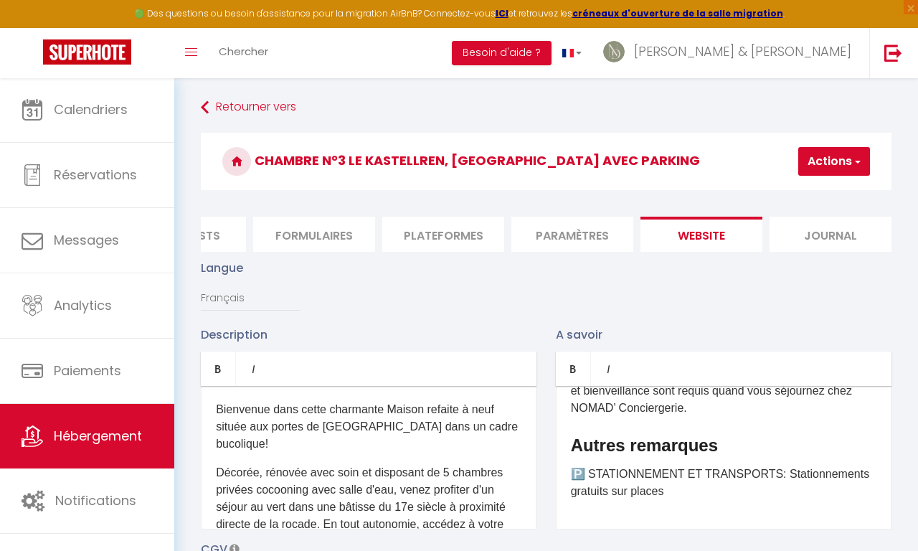
scroll to position [-1, 0]
click at [819, 166] on button "Actions" at bounding box center [834, 161] width 72 height 29
click at [800, 196] on input "Enregistrer" at bounding box center [796, 193] width 53 height 14
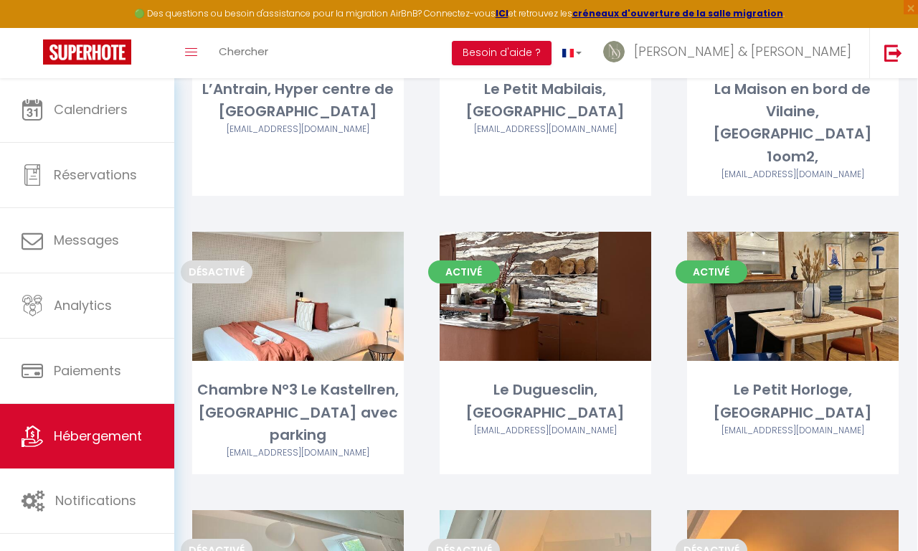
scroll to position [2686, 0]
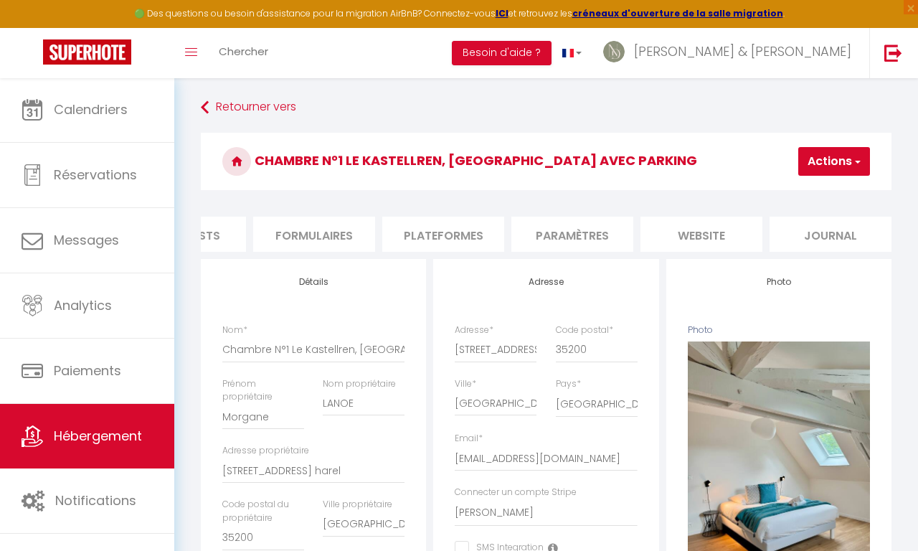
click at [698, 235] on li "website" at bounding box center [701, 234] width 122 height 35
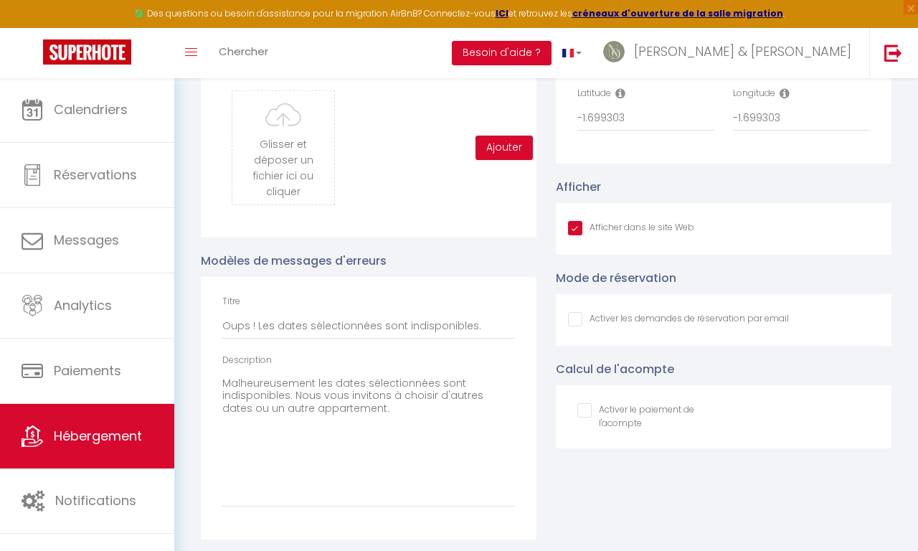
scroll to position [1555, 0]
click at [569, 216] on div "Afficher dans le site Web" at bounding box center [724, 230] width 336 height 52
click at [575, 225] on input "Afficher dans le site Web" at bounding box center [631, 229] width 126 height 14
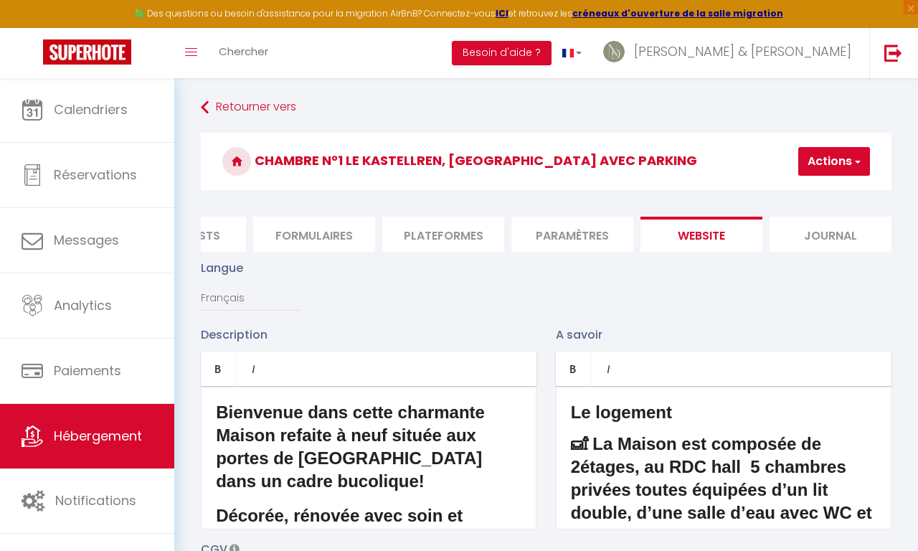
scroll to position [0, 0]
click at [822, 173] on button "Actions" at bounding box center [834, 161] width 72 height 29
click at [807, 194] on input "Enregistrer" at bounding box center [796, 193] width 53 height 14
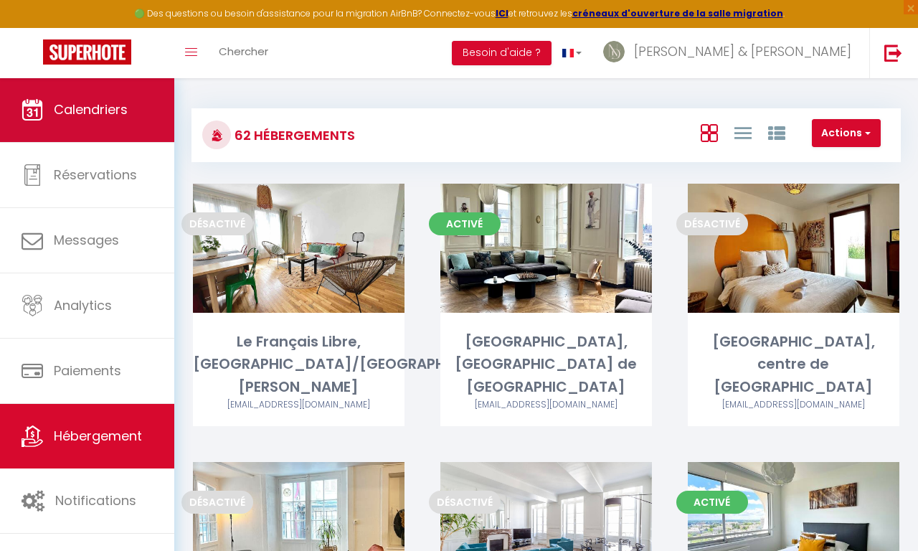
click at [98, 104] on span "Calendriers" at bounding box center [91, 109] width 74 height 18
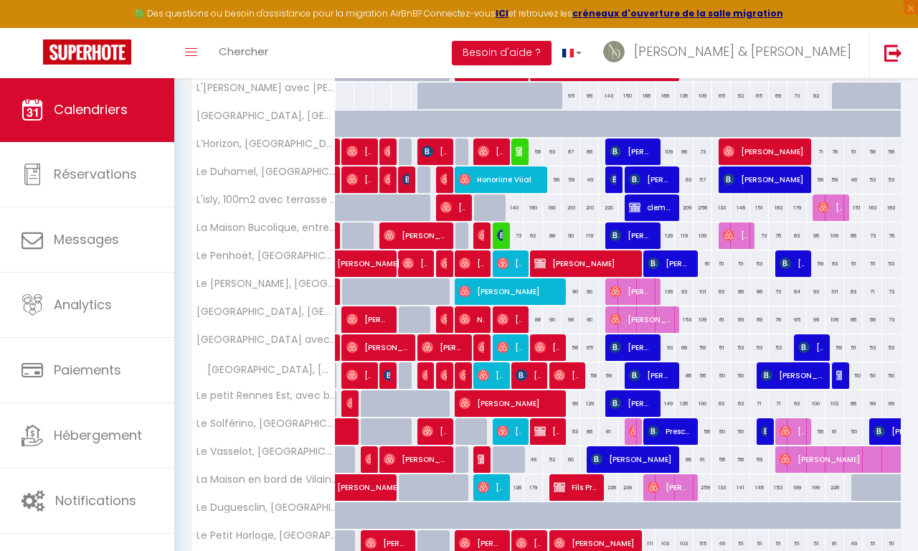
scroll to position [303, 0]
